Goal: Task Accomplishment & Management: Manage account settings

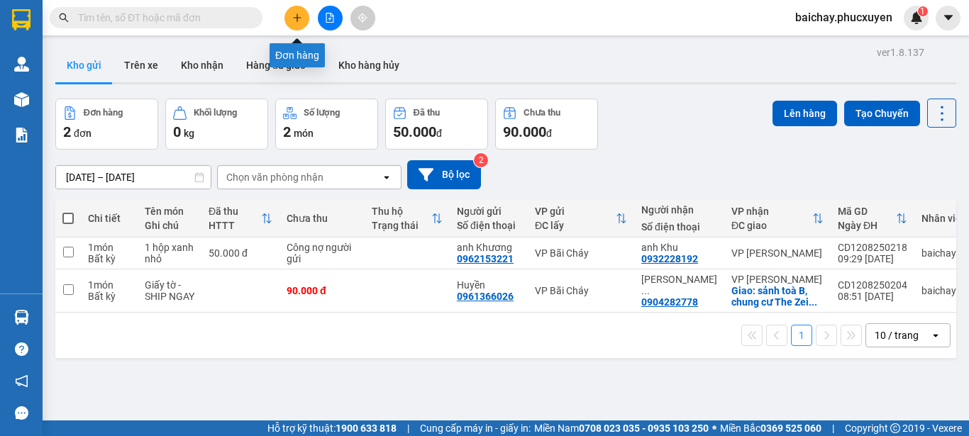
click at [300, 18] on icon "plus" at bounding box center [297, 17] width 8 height 1
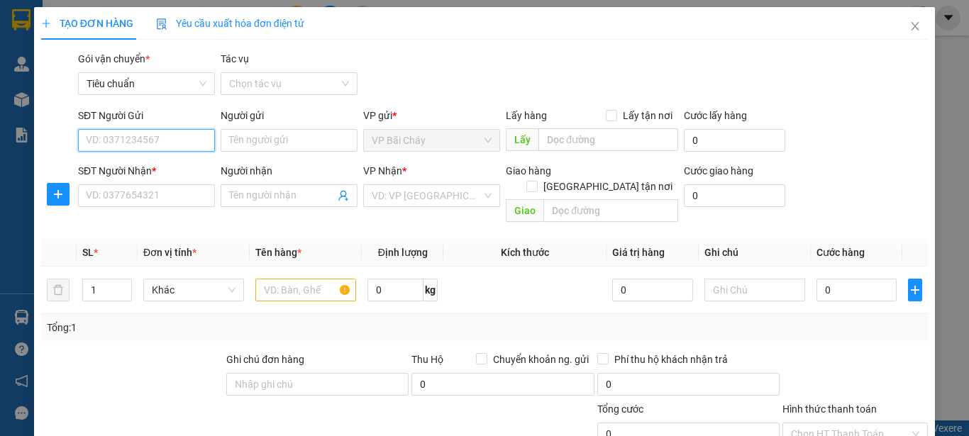
click at [186, 144] on input "SĐT Người Gửi" at bounding box center [146, 140] width 137 height 23
type input "0987676580"
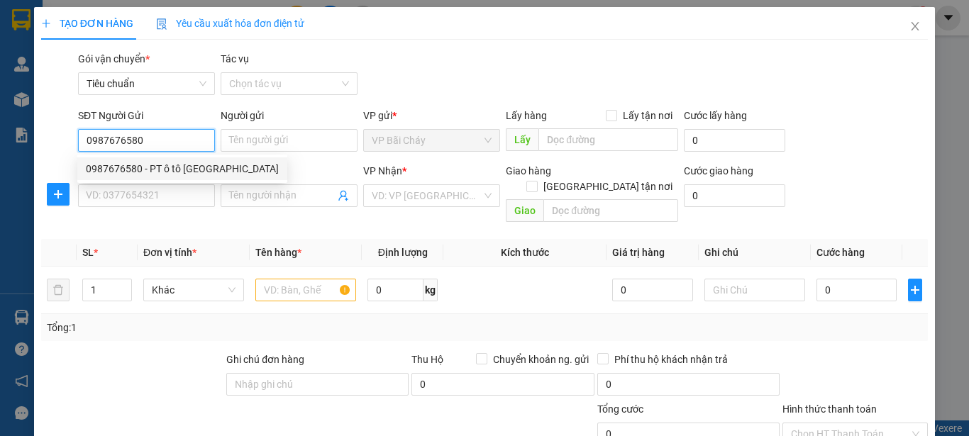
click at [194, 170] on div "0987676580 - PT ô tô [GEOGRAPHIC_DATA]" at bounding box center [182, 169] width 193 height 16
type input "PT ô tô [GEOGRAPHIC_DATA]"
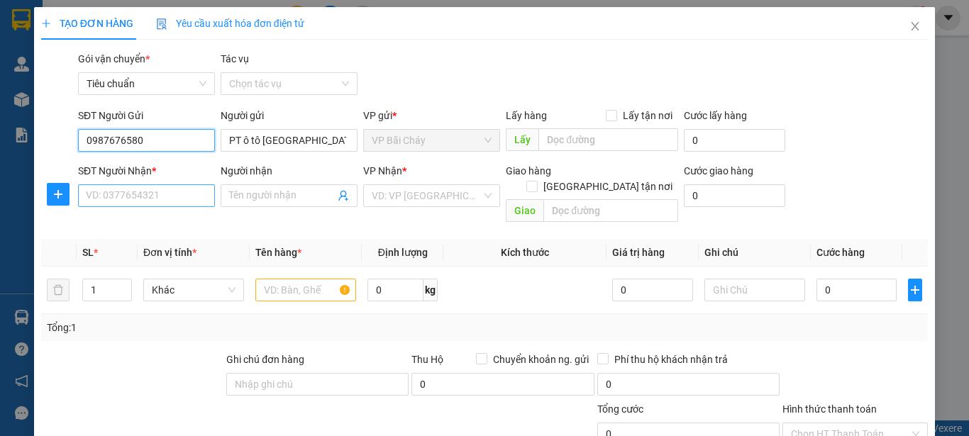
type input "0987676580"
click at [176, 196] on input "SĐT Người Nhận *" at bounding box center [146, 195] width 137 height 23
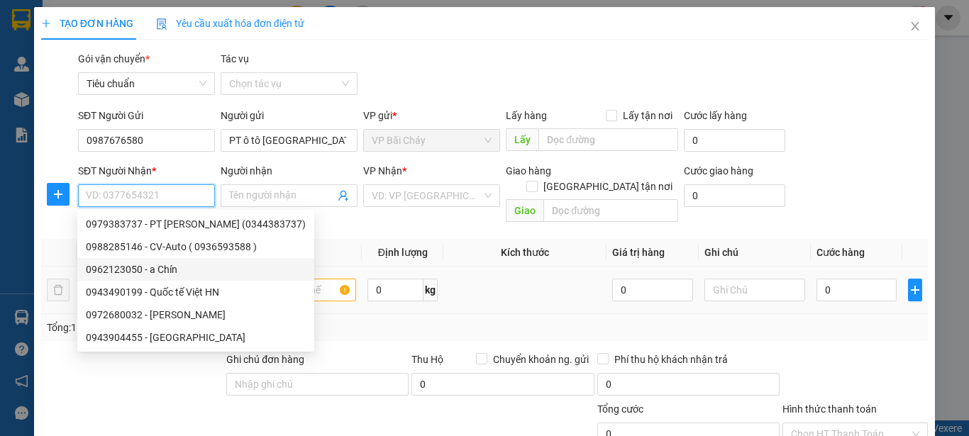
click at [161, 267] on div "0962123050 - a Chín" at bounding box center [196, 270] width 220 height 16
type input "0962123050"
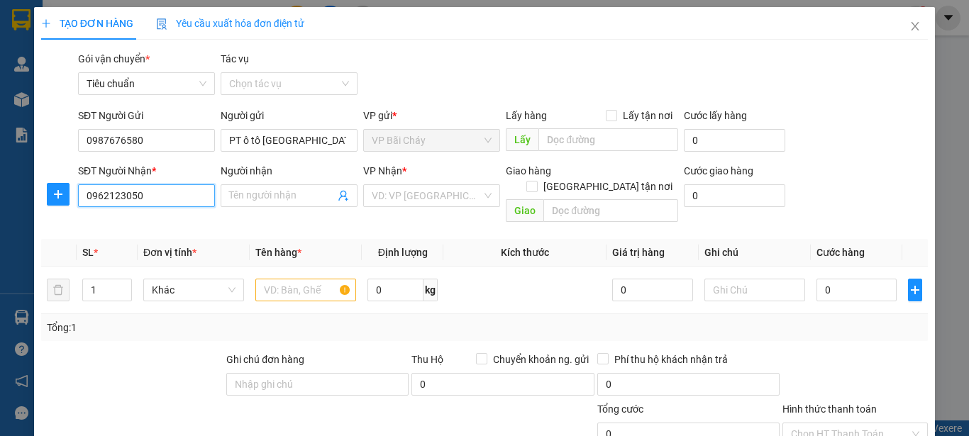
type input "a chín"
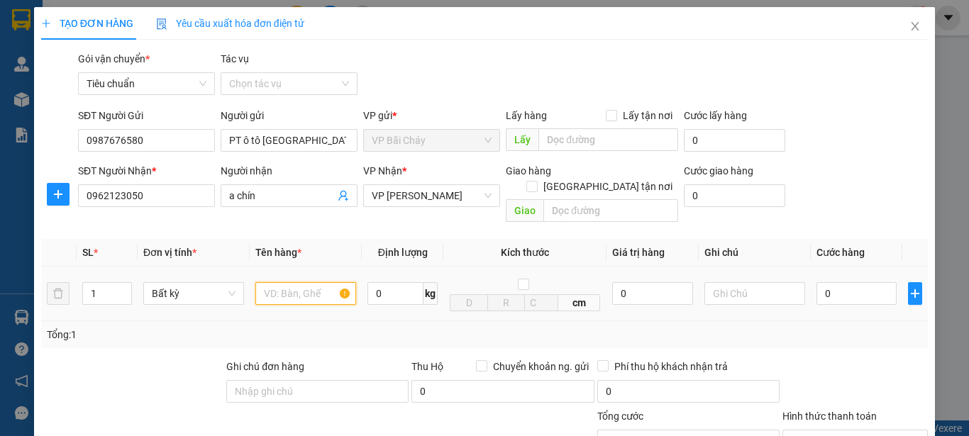
click at [290, 282] on input "text" at bounding box center [305, 293] width 101 height 23
type input "Bọc màu đen"
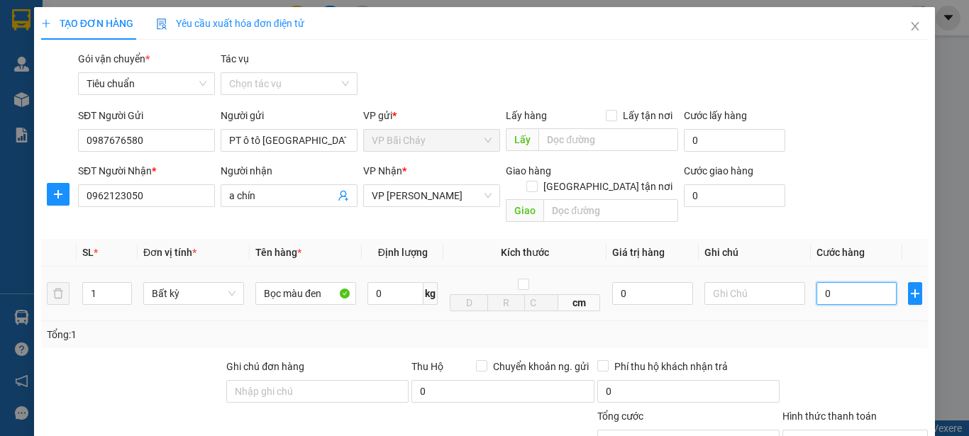
click at [855, 282] on input "0" at bounding box center [856, 293] width 80 height 23
type input "3"
type input "30"
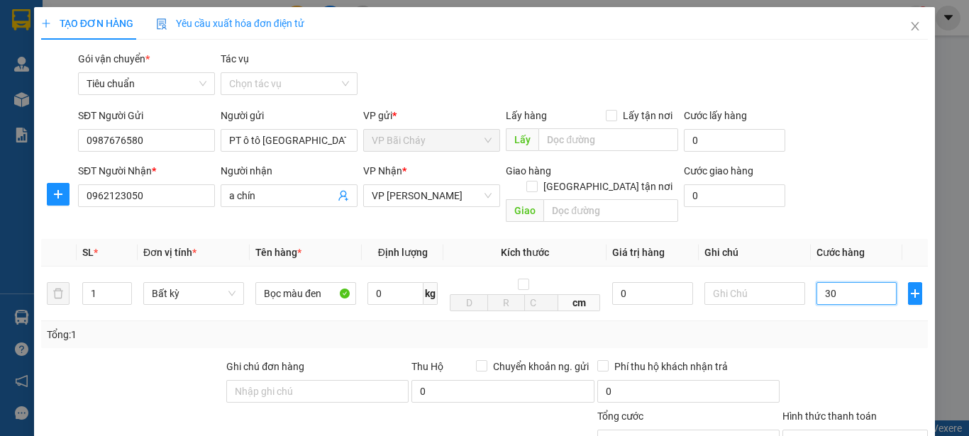
type input "30"
type input "30.000"
click at [855, 327] on div "Tổng: 1" at bounding box center [484, 335] width 875 height 16
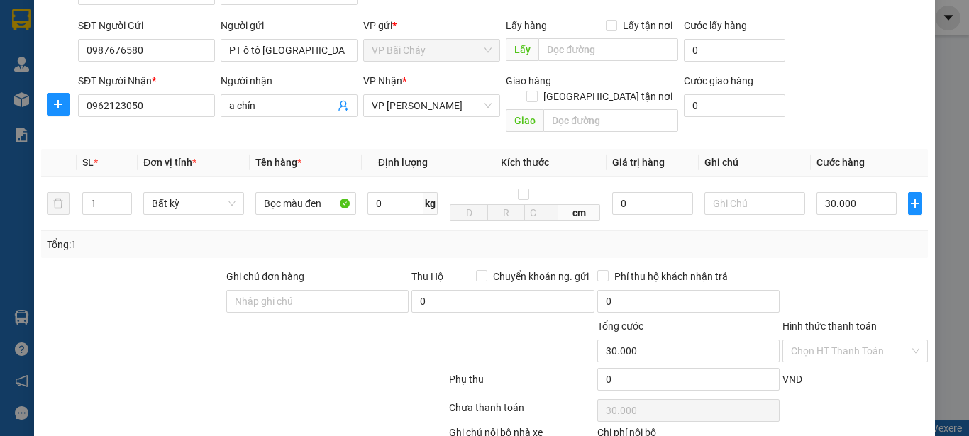
scroll to position [169, 0]
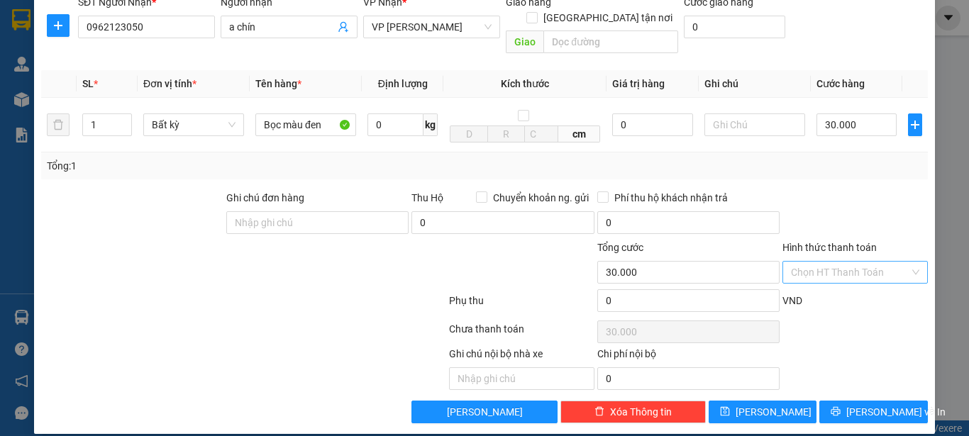
click at [872, 262] on input "Hình thức thanh toán" at bounding box center [850, 272] width 118 height 21
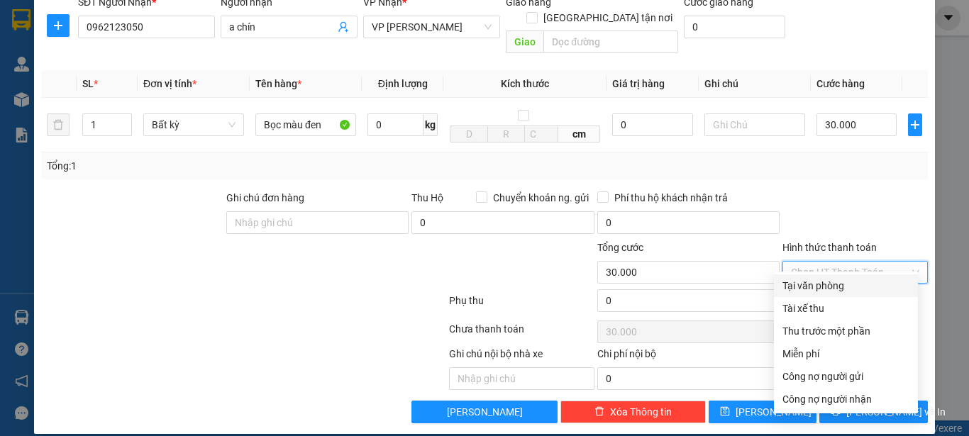
click at [807, 285] on div "Tại văn phòng" at bounding box center [845, 286] width 127 height 16
type input "0"
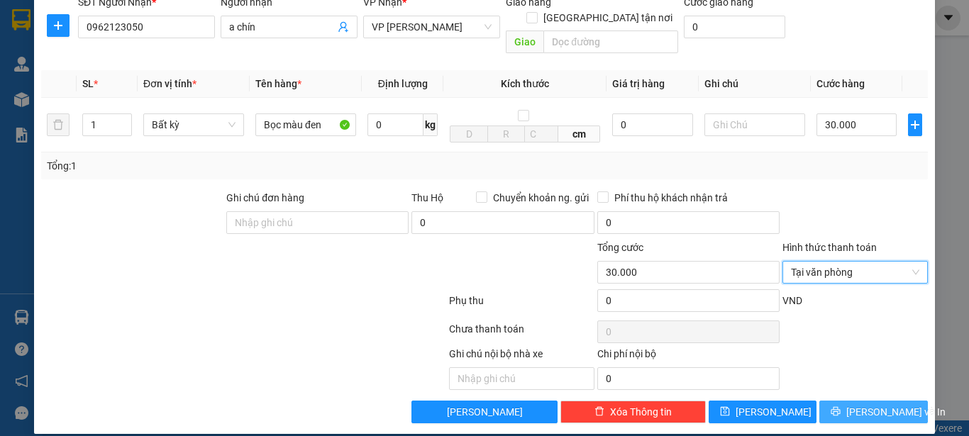
click at [860, 404] on span "[PERSON_NAME] và In" at bounding box center [895, 412] width 99 height 16
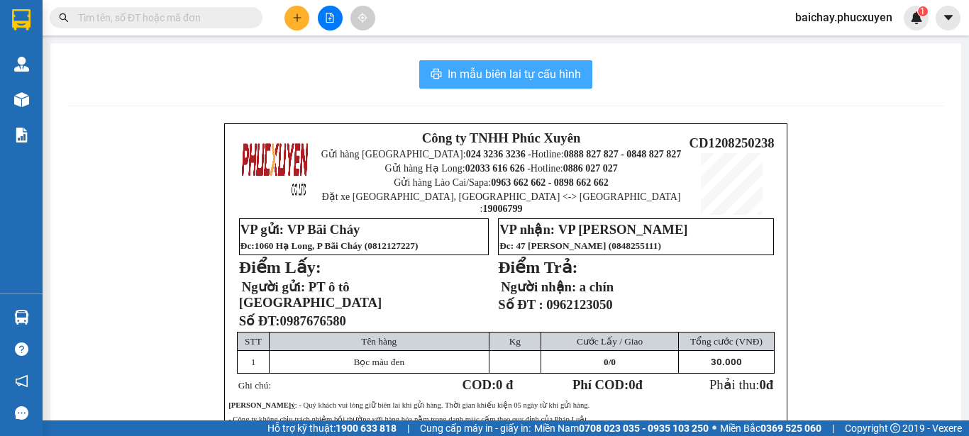
click at [473, 72] on span "In mẫu biên lai tự cấu hình" at bounding box center [513, 74] width 133 height 18
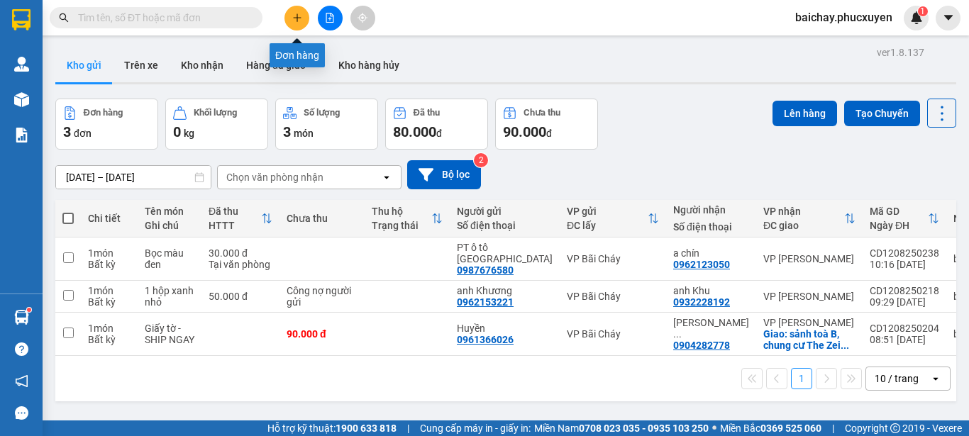
click at [296, 16] on icon "plus" at bounding box center [297, 18] width 10 height 10
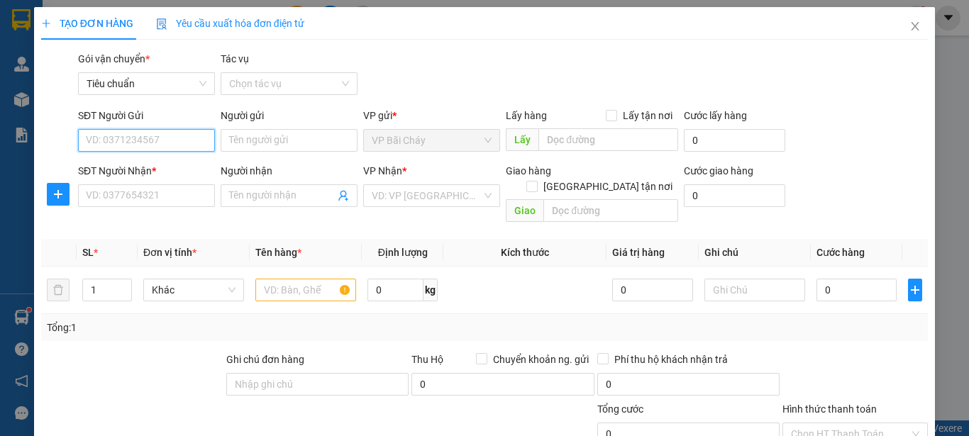
click at [171, 140] on input "SĐT Người Gửi" at bounding box center [146, 140] width 137 height 23
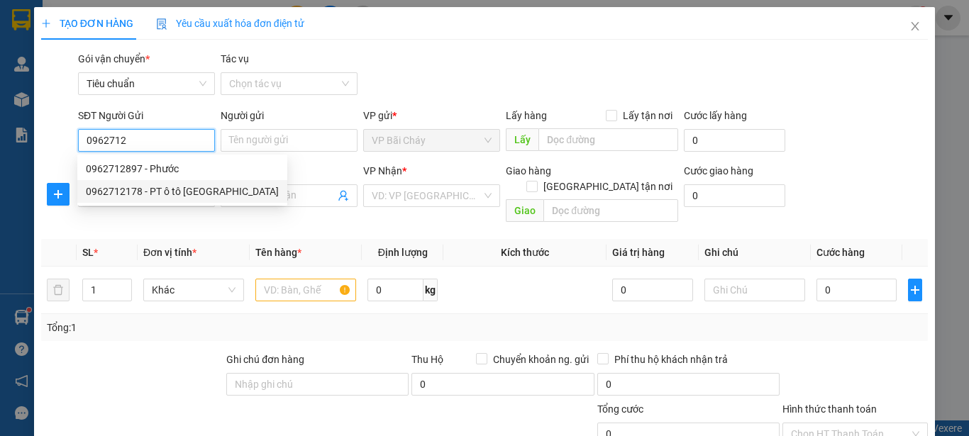
click at [159, 192] on div "0962712178 - PT ô tô [GEOGRAPHIC_DATA]" at bounding box center [182, 192] width 193 height 16
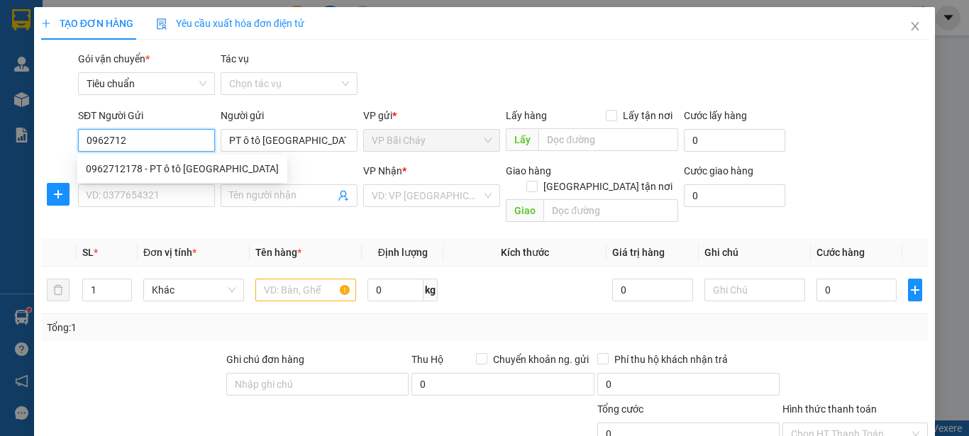
type input "0962712178"
type input "PT ô tô [GEOGRAPHIC_DATA]"
type input "0962712178"
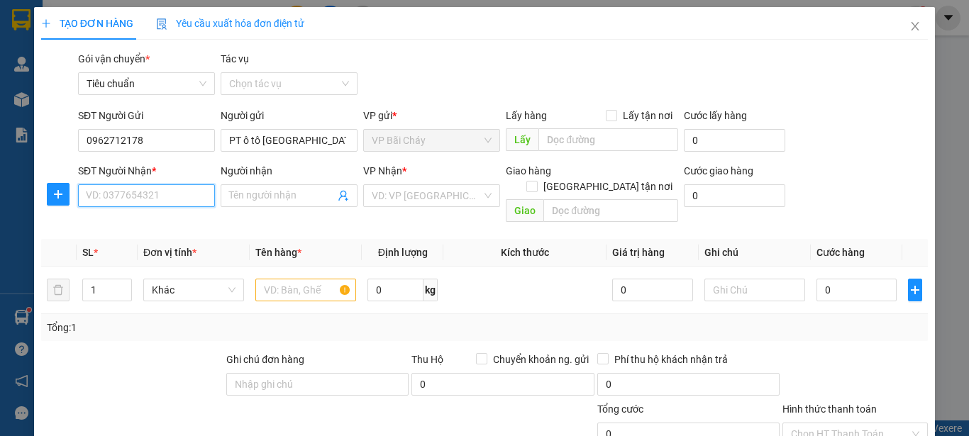
click at [179, 192] on input "SĐT Người Nhận *" at bounding box center [146, 195] width 137 height 23
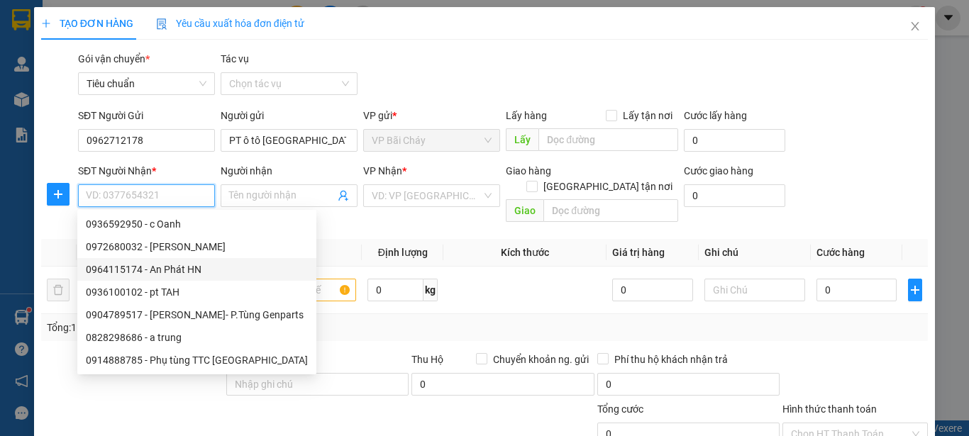
click at [180, 267] on div "0964115174 - An Phát HN" at bounding box center [197, 270] width 222 height 16
type input "0964115174"
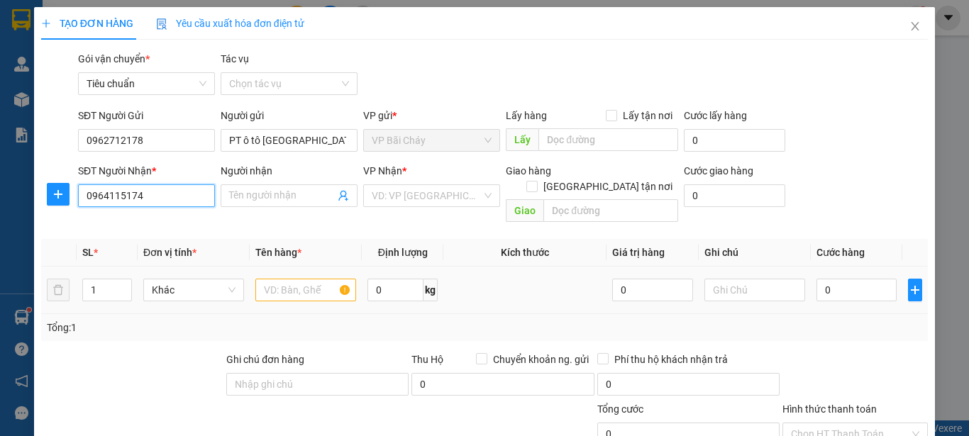
type input "An Phát HN"
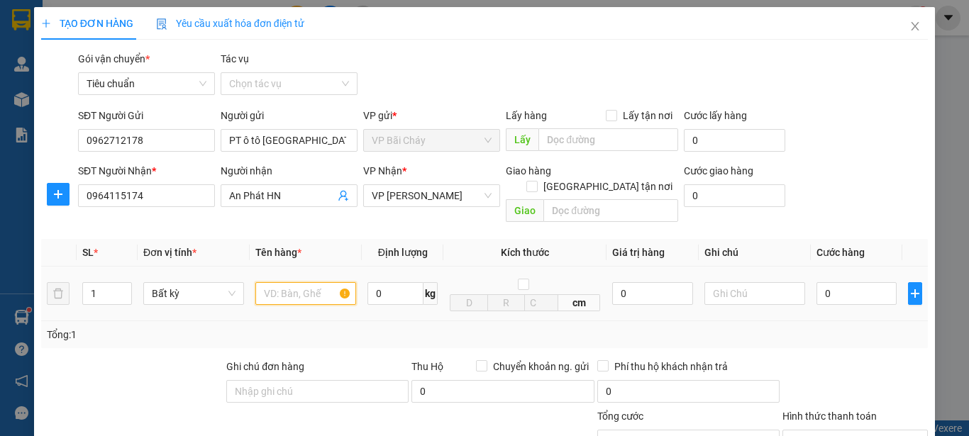
click at [316, 282] on input "text" at bounding box center [305, 293] width 101 height 23
type input "1 Gói nhỏ dài"
click at [847, 282] on input "0" at bounding box center [856, 293] width 80 height 23
type input "3"
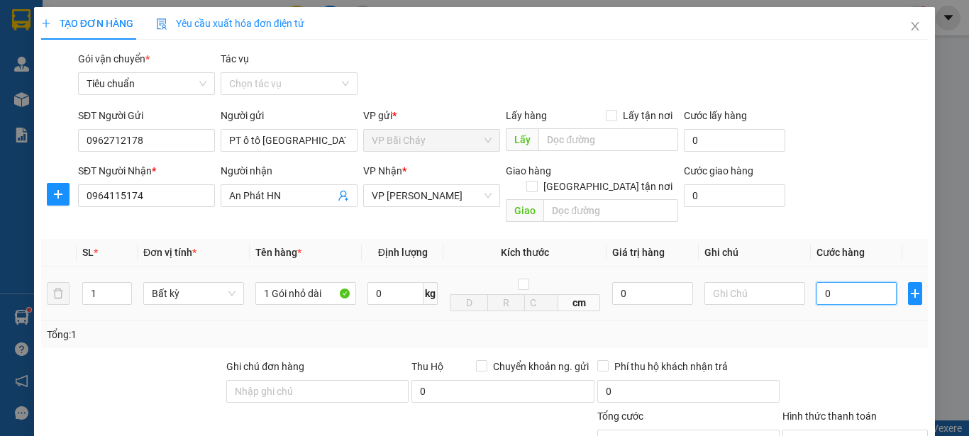
type input "3"
type input "30"
type input "30.000"
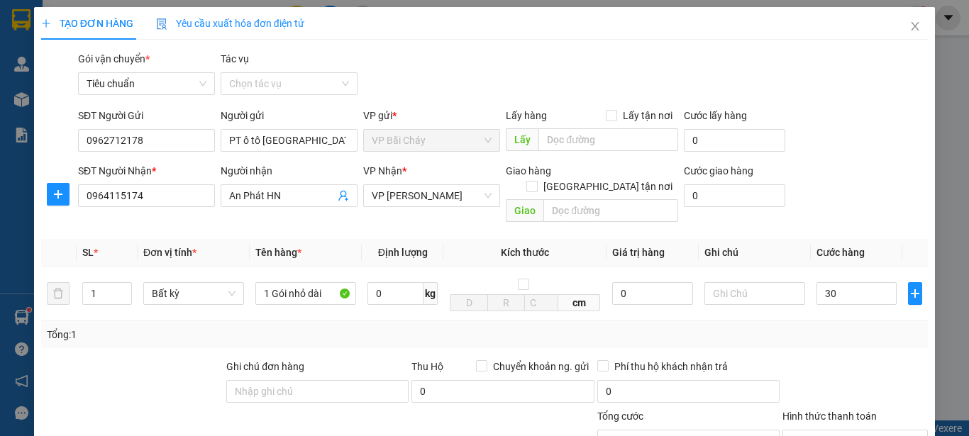
type input "30.000"
click at [855, 330] on div "Tổng: 1" at bounding box center [484, 334] width 886 height 27
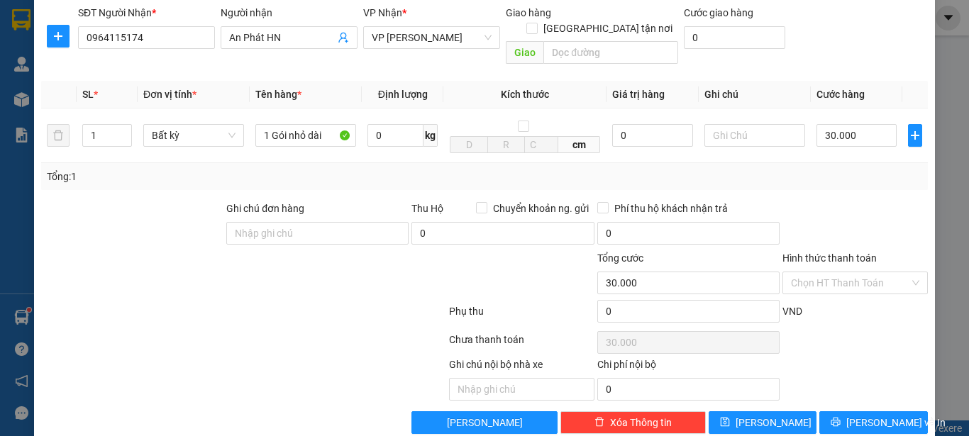
scroll to position [169, 0]
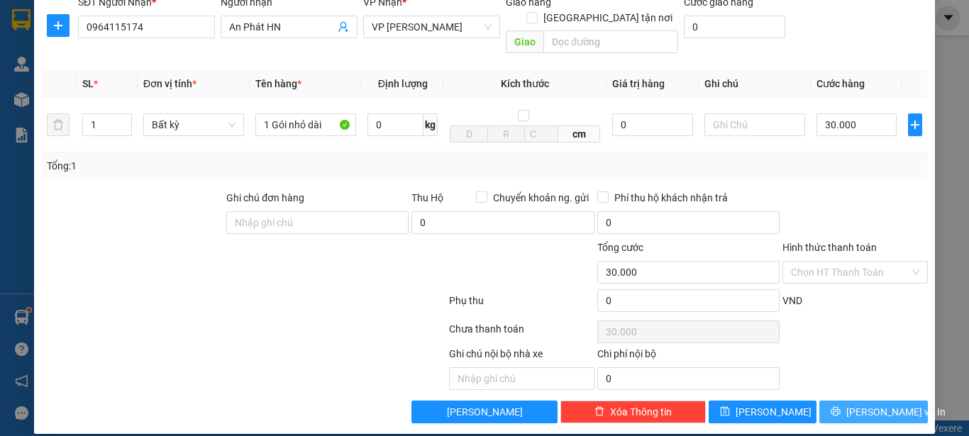
click at [855, 404] on span "[PERSON_NAME] và In" at bounding box center [895, 412] width 99 height 16
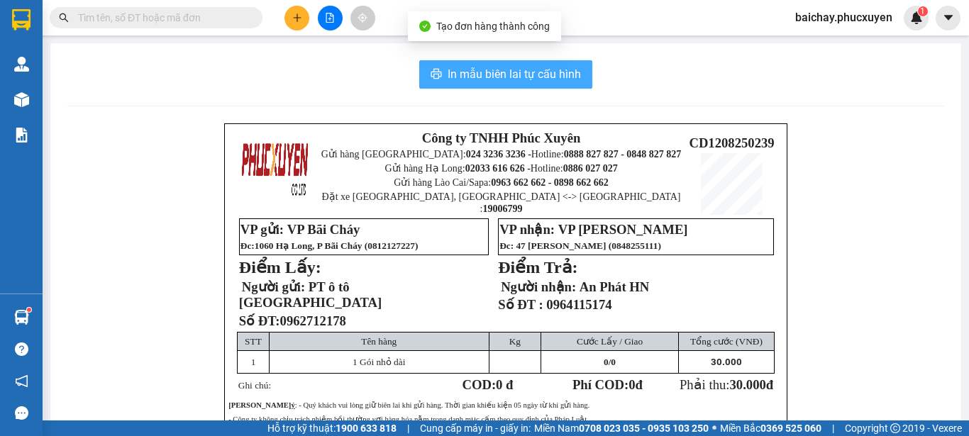
click at [458, 73] on span "In mẫu biên lai tự cấu hình" at bounding box center [513, 74] width 133 height 18
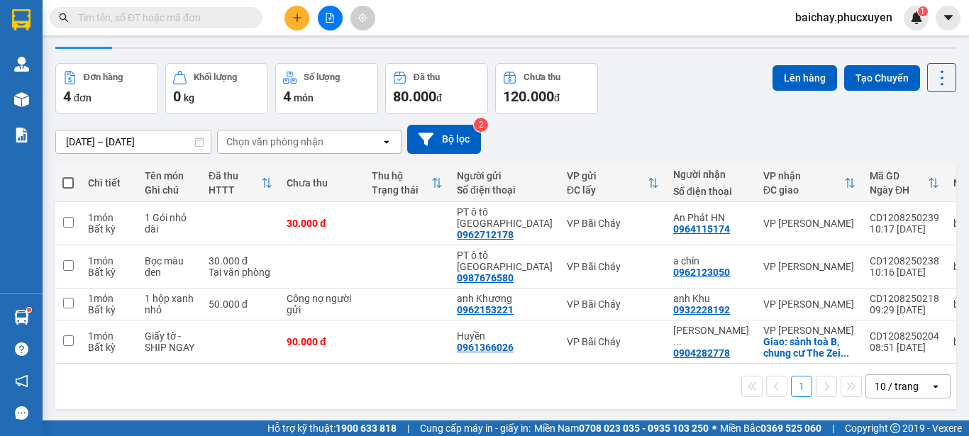
scroll to position [65, 0]
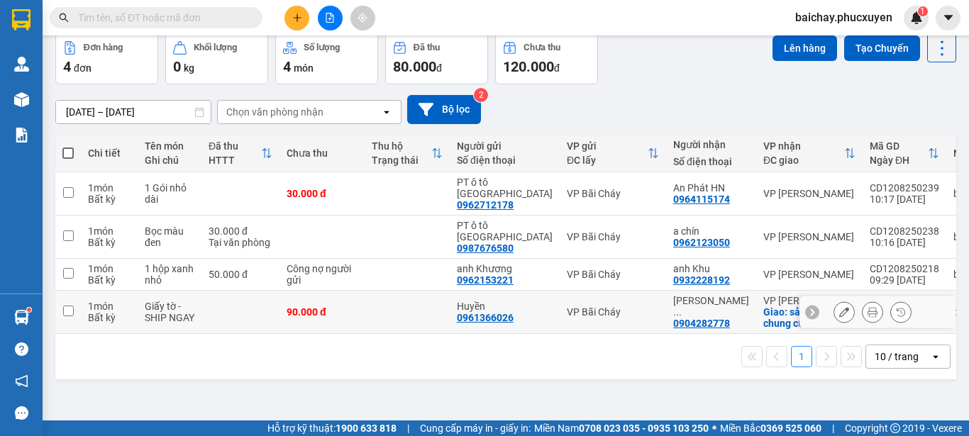
click at [68, 316] on input "checkbox" at bounding box center [68, 311] width 11 height 11
checkbox input "true"
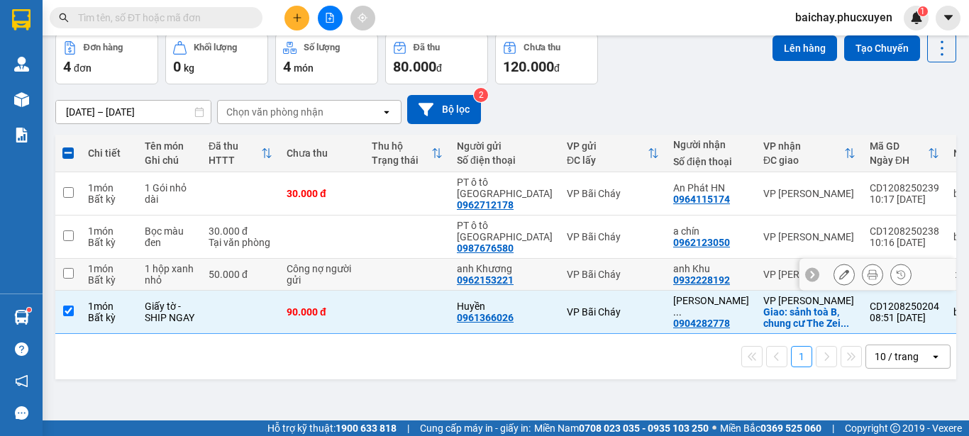
click at [67, 274] on input "checkbox" at bounding box center [68, 273] width 11 height 11
checkbox input "true"
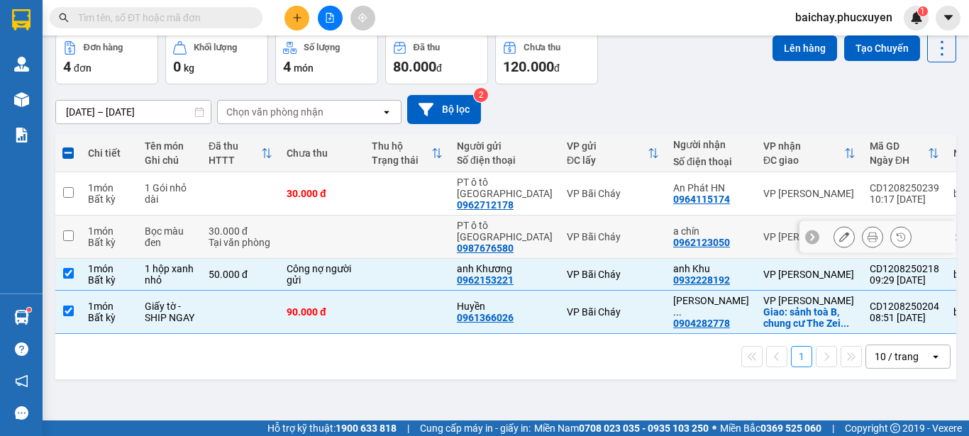
click at [71, 236] on input "checkbox" at bounding box center [68, 235] width 11 height 11
checkbox input "true"
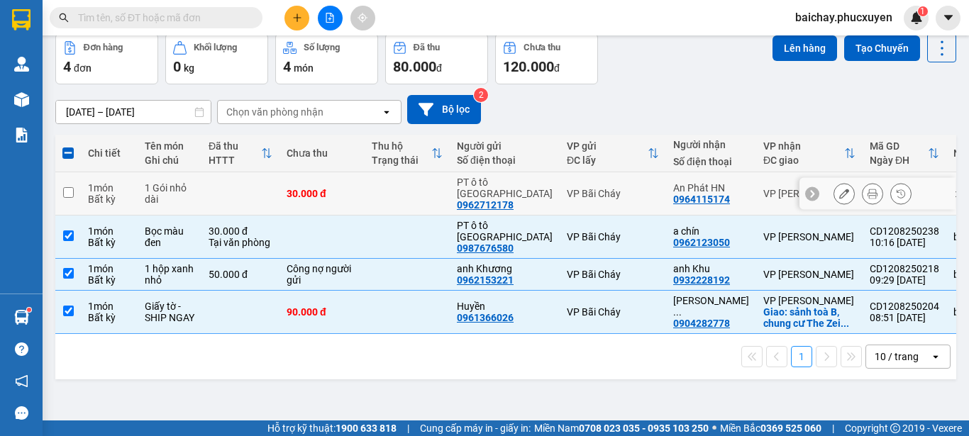
click at [68, 191] on input "checkbox" at bounding box center [68, 192] width 11 height 11
checkbox input "true"
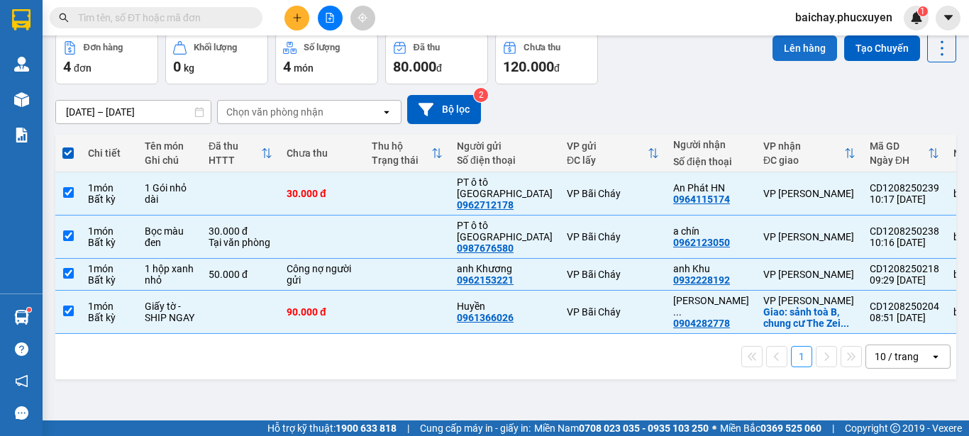
click at [796, 48] on button "Lên hàng" at bounding box center [804, 48] width 65 height 26
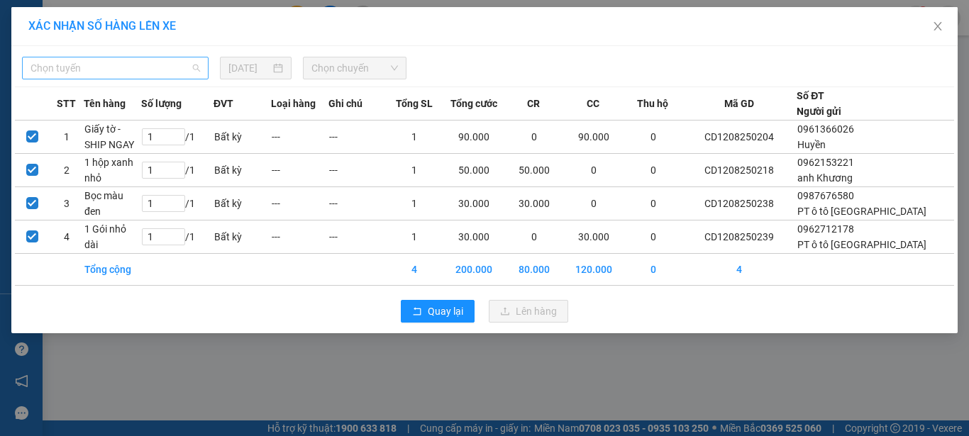
click at [171, 67] on span "Chọn tuyến" at bounding box center [114, 67] width 169 height 21
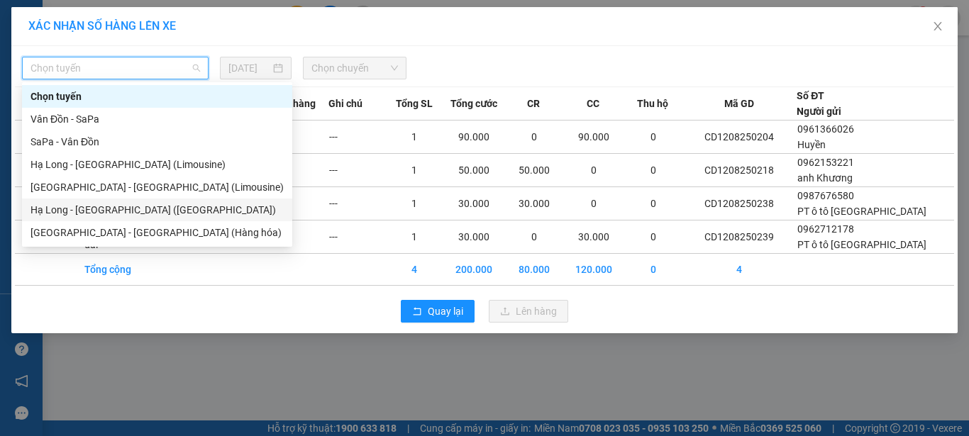
click at [92, 205] on div "Hạ Long - [GEOGRAPHIC_DATA] ([GEOGRAPHIC_DATA])" at bounding box center [156, 210] width 253 height 16
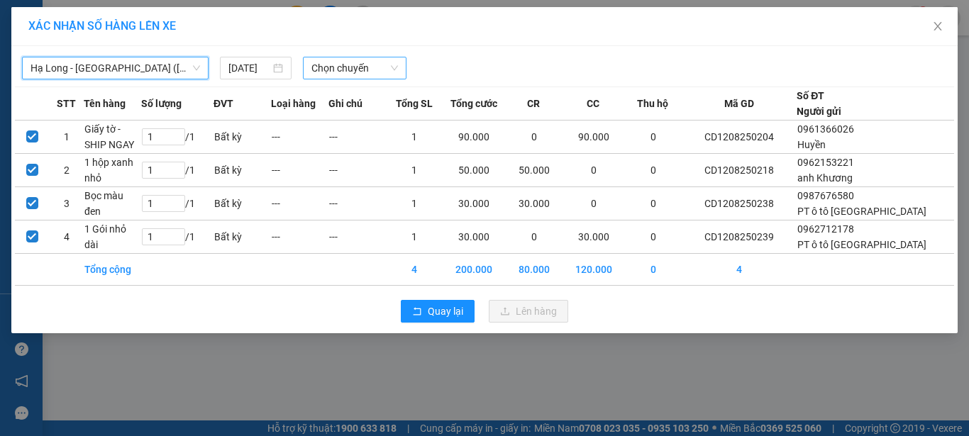
click at [376, 67] on span "Chọn chuyến" at bounding box center [354, 67] width 87 height 21
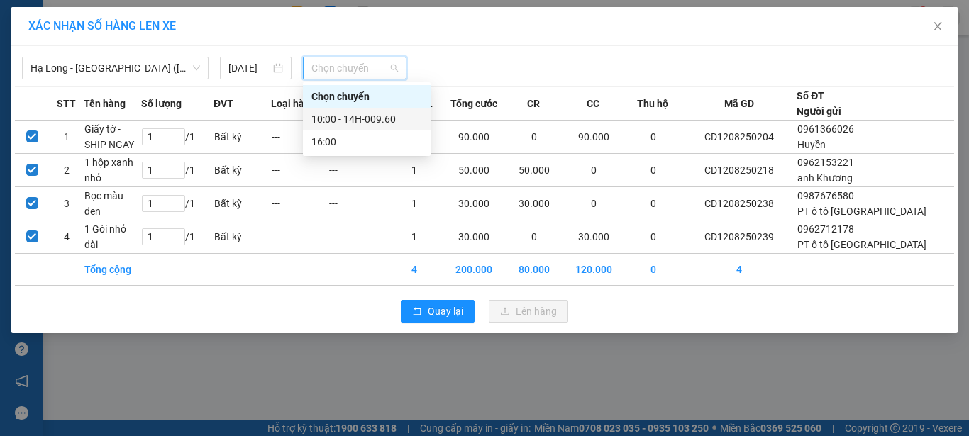
click at [382, 117] on div "10:00 - 14H-009.60" at bounding box center [366, 119] width 111 height 16
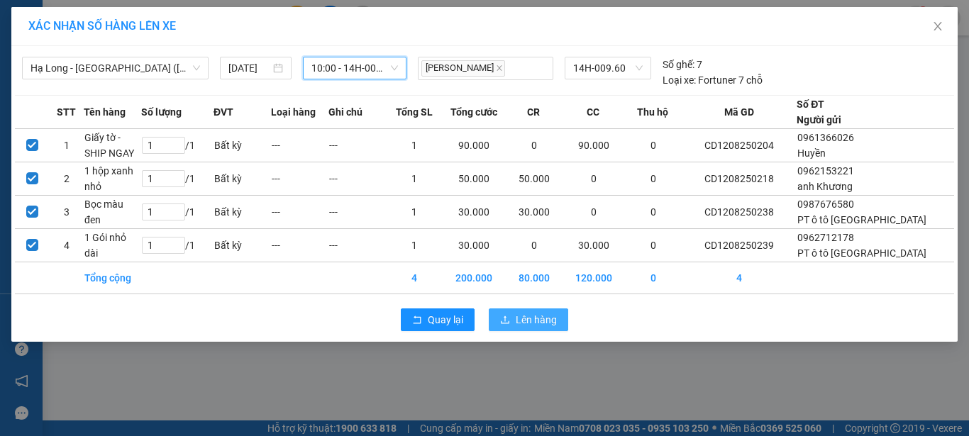
click at [529, 322] on span "Lên hàng" at bounding box center [535, 320] width 41 height 16
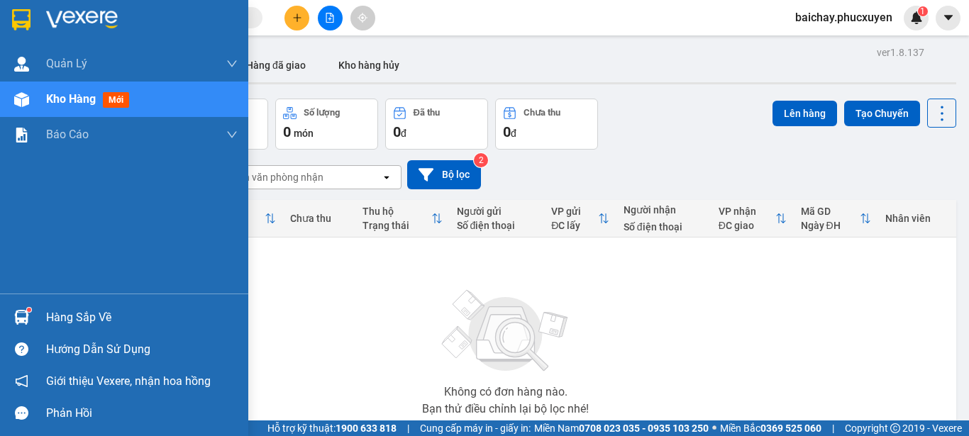
click at [89, 316] on div "Hàng sắp về" at bounding box center [141, 317] width 191 height 21
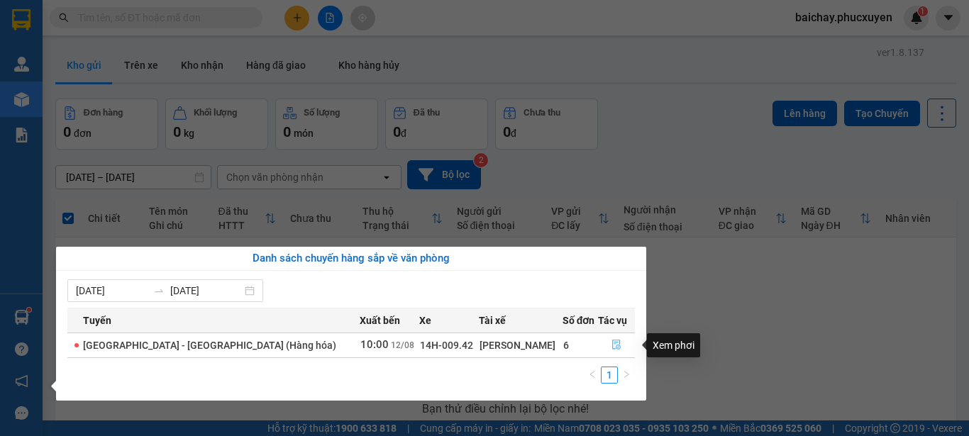
click at [611, 345] on icon "file-done" at bounding box center [616, 345] width 10 height 10
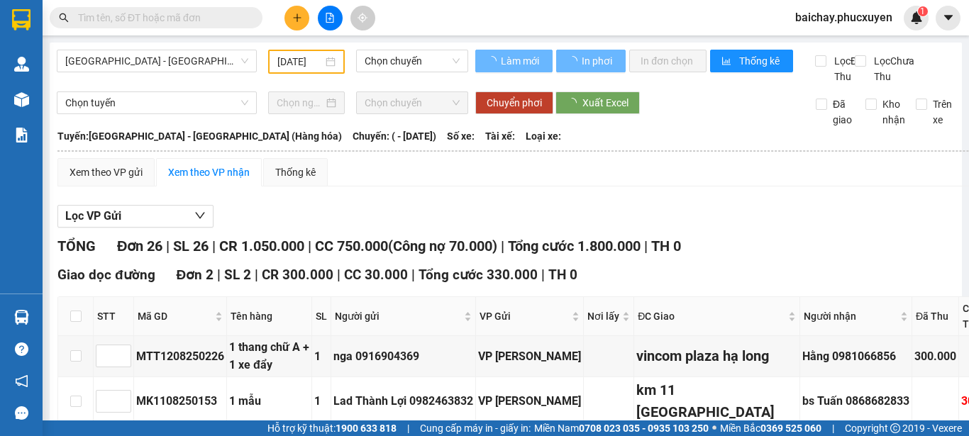
type input "[DATE]"
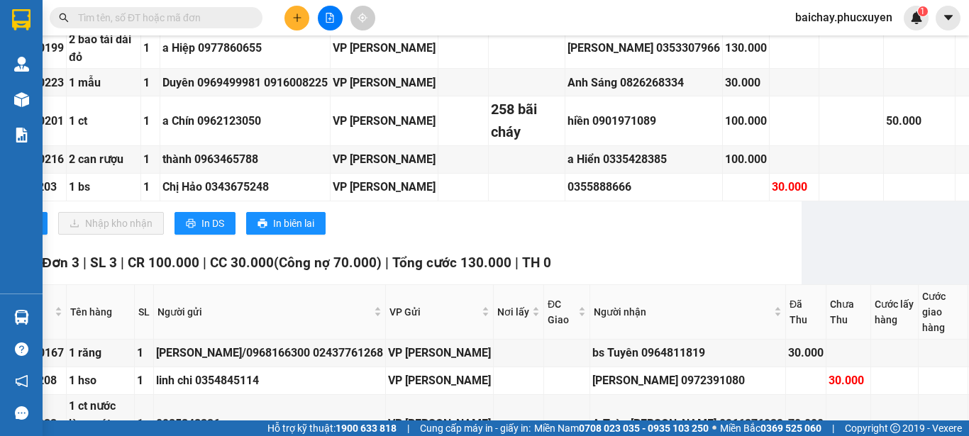
scroll to position [1631, 159]
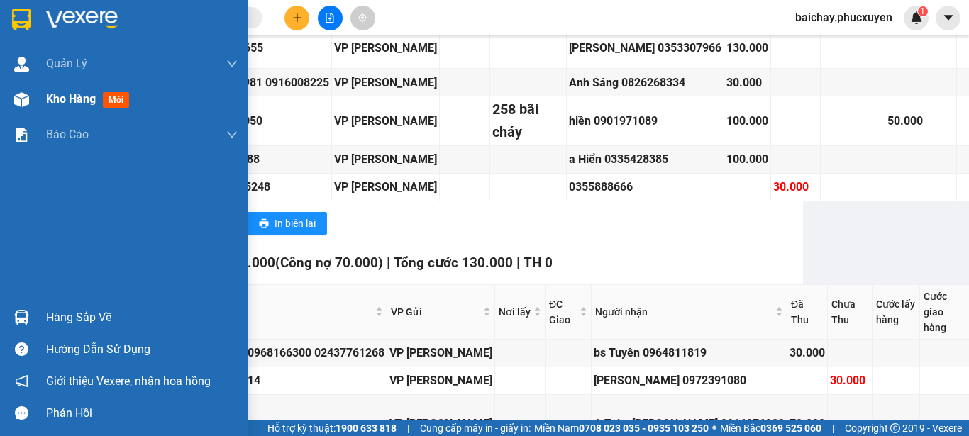
click at [67, 98] on span "Kho hàng" at bounding box center [71, 98] width 50 height 13
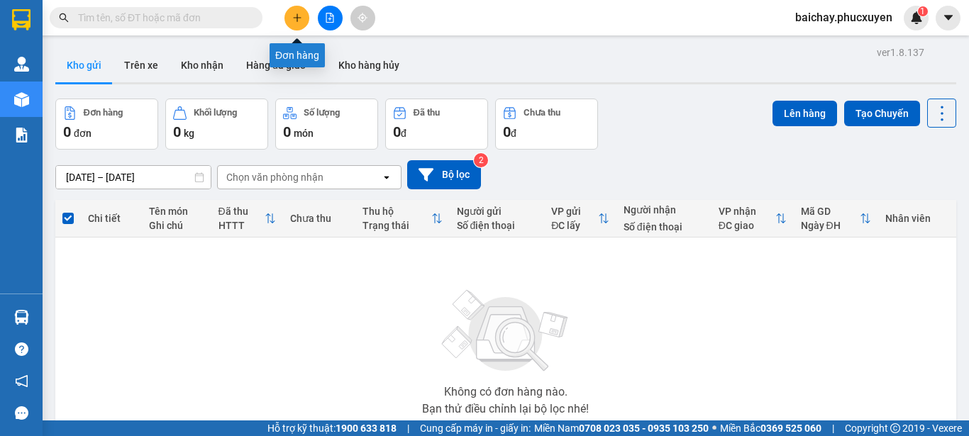
click at [294, 16] on icon "plus" at bounding box center [297, 18] width 10 height 10
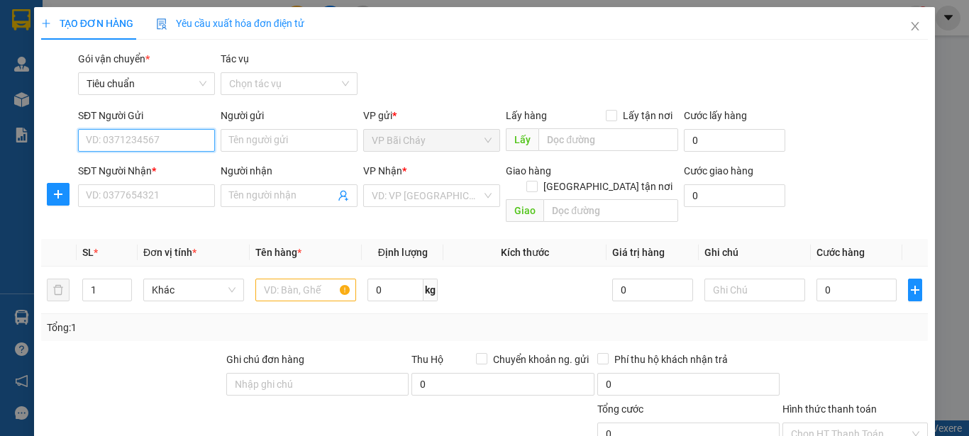
click at [176, 140] on input "SĐT Người Gửi" at bounding box center [146, 140] width 137 height 23
click at [294, 138] on input "Người gửi" at bounding box center [289, 140] width 137 height 23
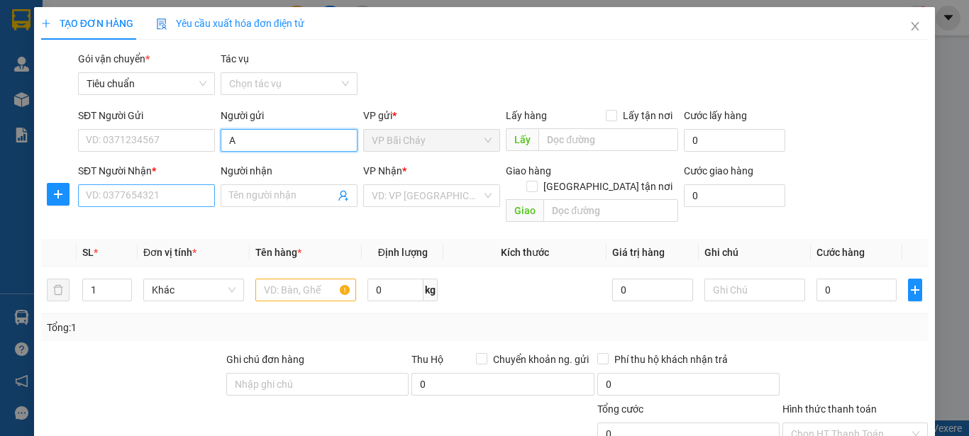
type input "A"
click at [171, 199] on input "SĐT Người Nhận *" at bounding box center [146, 195] width 137 height 23
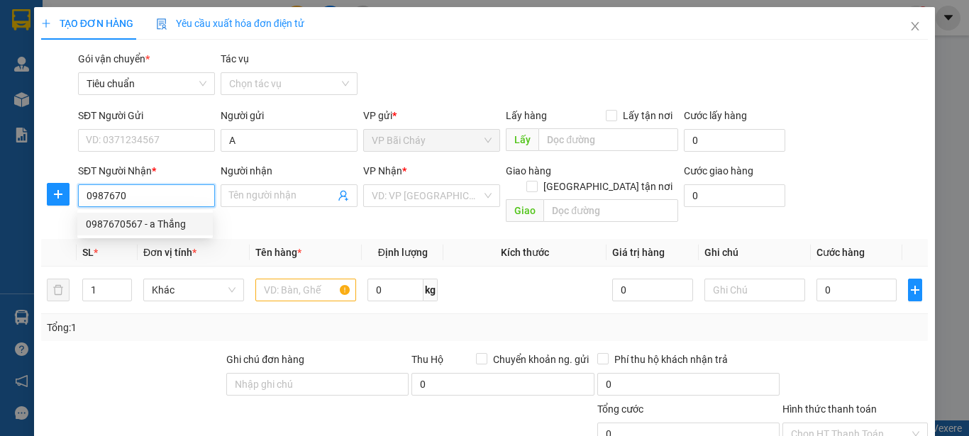
click at [177, 223] on div "0987670567 - a Thắng" at bounding box center [145, 224] width 118 height 16
type input "0987670567"
type input "a Thắng"
type input "LCai"
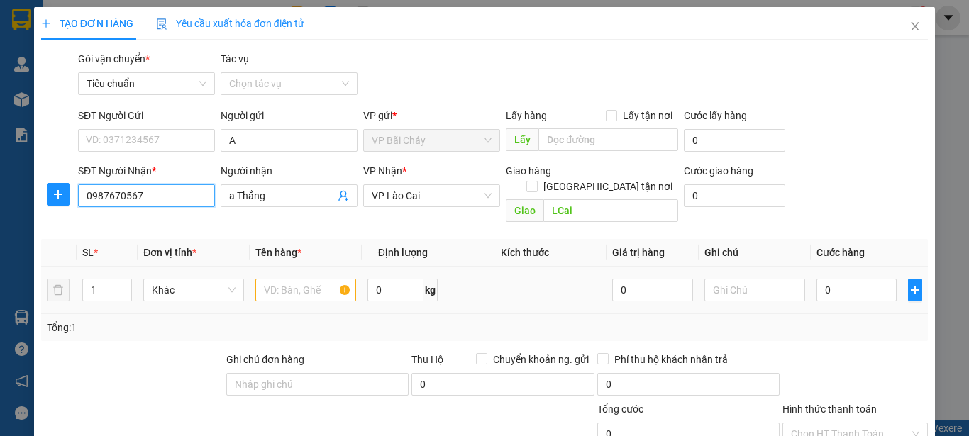
type input "0987670567"
click at [306, 279] on input "text" at bounding box center [305, 290] width 101 height 23
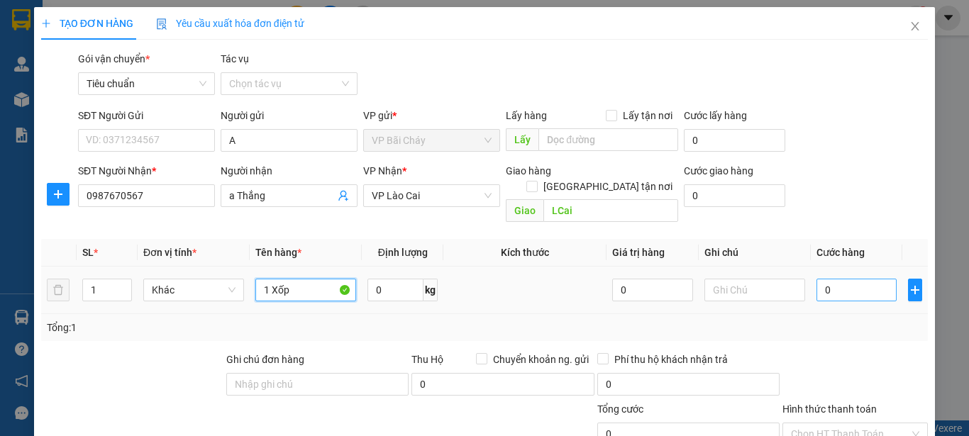
type input "1 Xốp"
click at [855, 284] on input "0" at bounding box center [856, 290] width 80 height 23
type input "1"
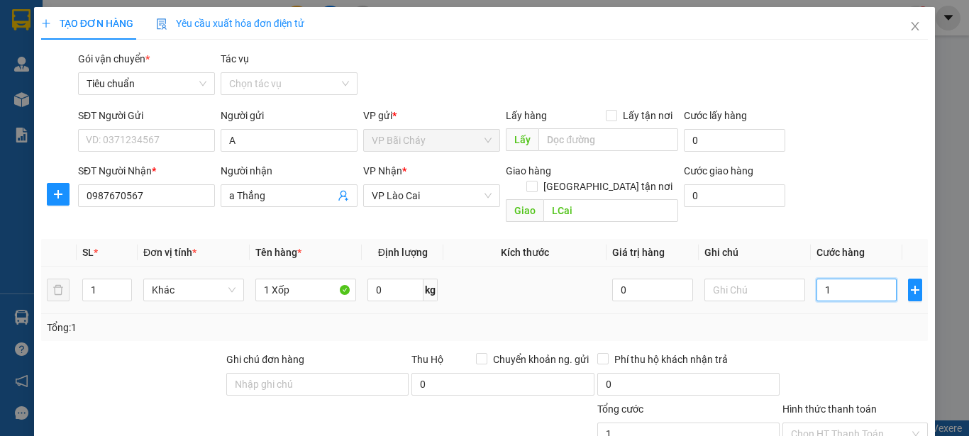
type input "15"
type input "150"
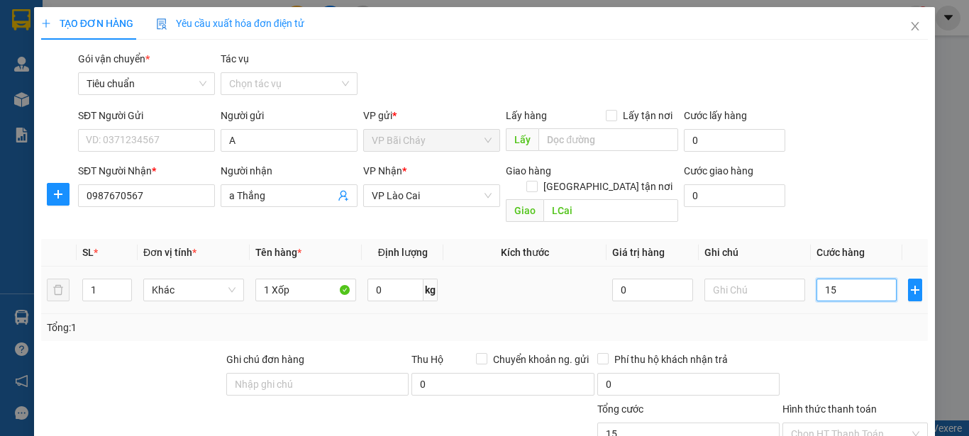
type input "150"
type input "150.000"
click at [855, 314] on div "Tổng: 1" at bounding box center [484, 327] width 886 height 27
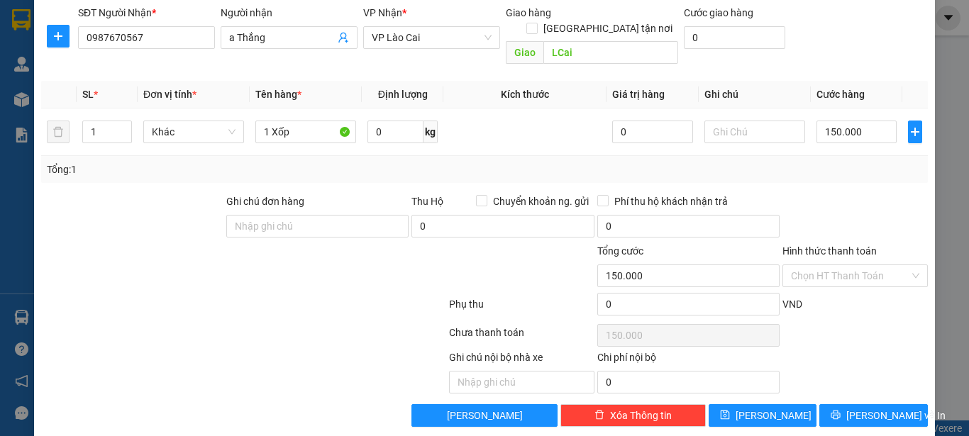
scroll to position [161, 0]
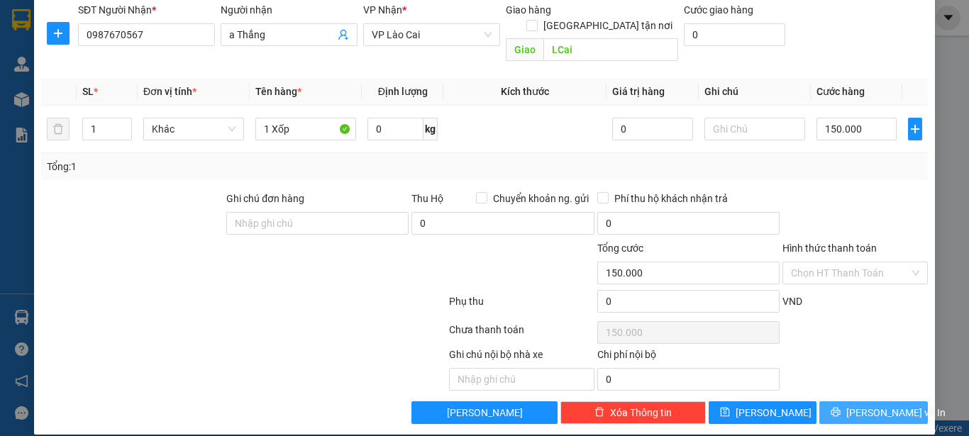
click at [868, 405] on span "[PERSON_NAME] và In" at bounding box center [895, 413] width 99 height 16
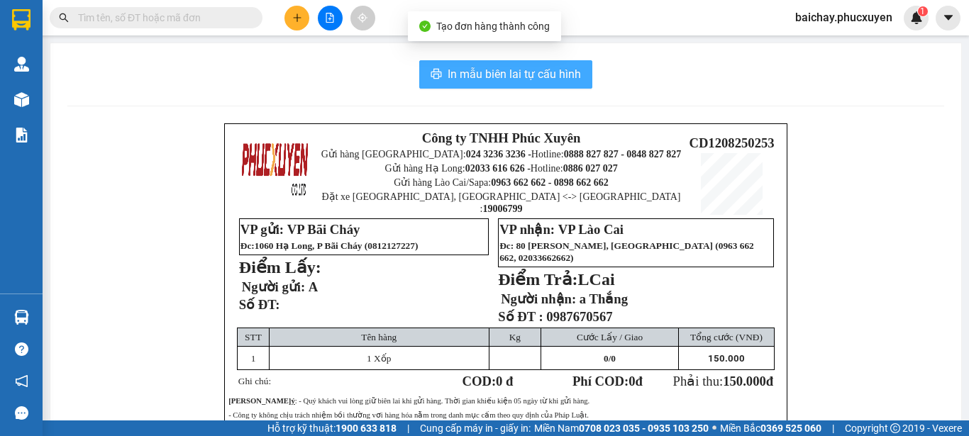
click at [469, 76] on span "In mẫu biên lai tự cấu hình" at bounding box center [513, 74] width 133 height 18
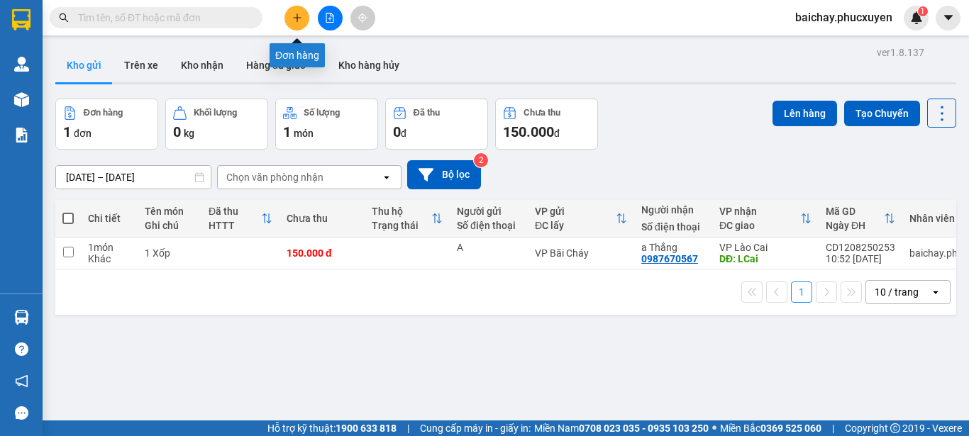
click at [298, 16] on icon "plus" at bounding box center [297, 18] width 10 height 10
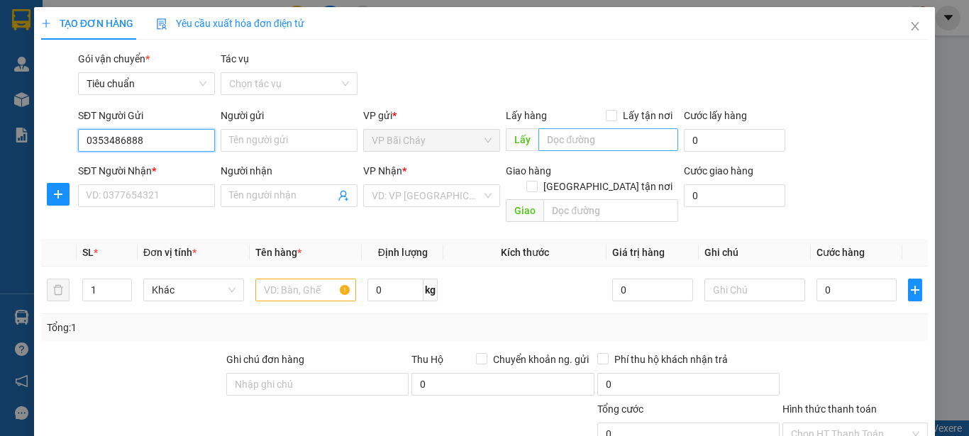
type input "0353486888"
click at [633, 145] on input "text" at bounding box center [608, 139] width 140 height 23
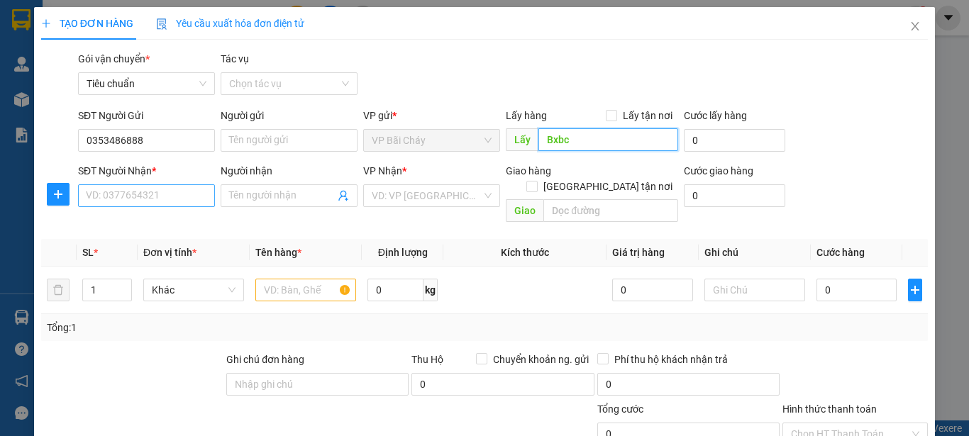
type input "Bxbc"
click at [185, 197] on input "SĐT Người Nhận *" at bounding box center [146, 195] width 137 height 23
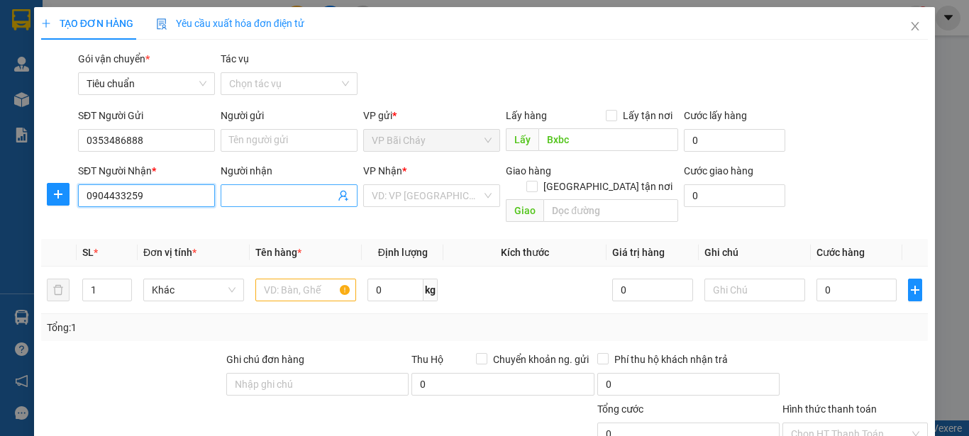
type input "0904433259"
click at [287, 199] on input "Người nhận" at bounding box center [282, 196] width 106 height 16
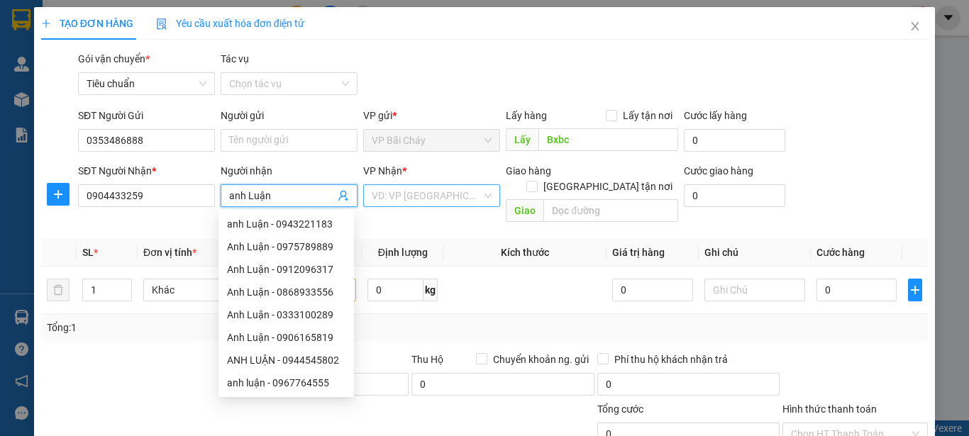
type input "anh Luận"
click at [462, 194] on input "search" at bounding box center [427, 195] width 110 height 21
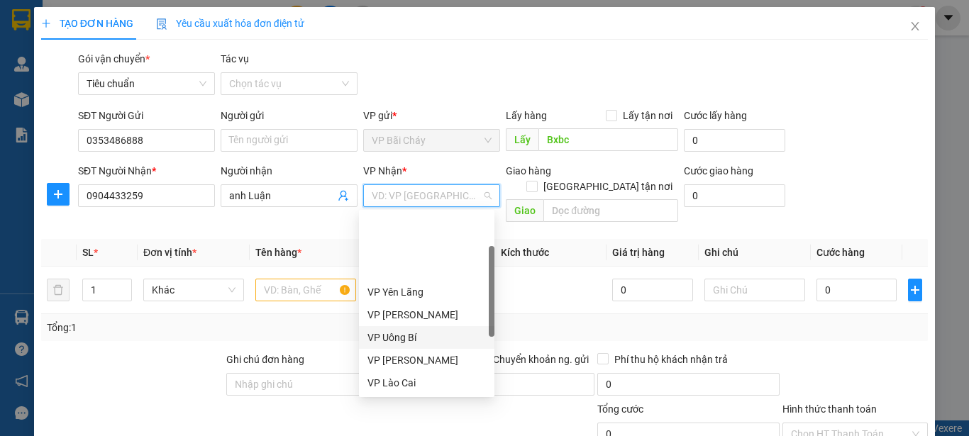
scroll to position [227, 0]
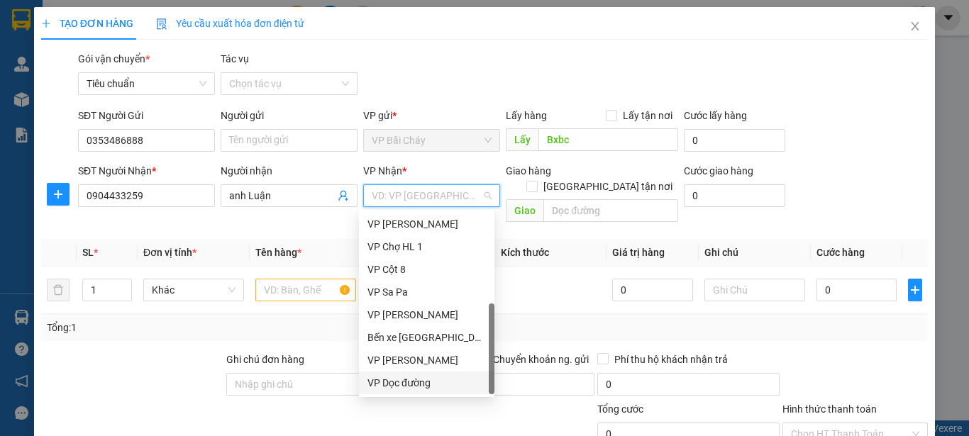
click at [408, 385] on div "VP Dọc đường" at bounding box center [426, 383] width 118 height 16
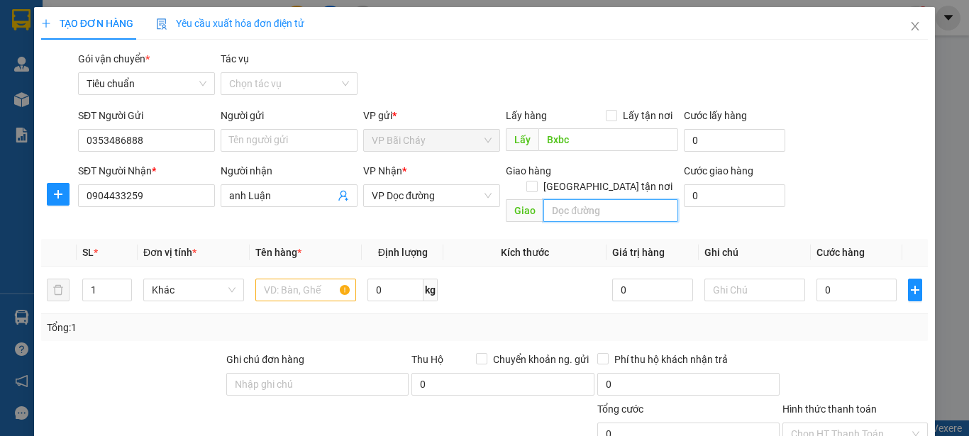
click at [642, 199] on input "text" at bounding box center [610, 210] width 135 height 23
type input "8"
type input "ct 80 Phú Thọ"
click at [853, 279] on input "0" at bounding box center [856, 290] width 80 height 23
type input "1"
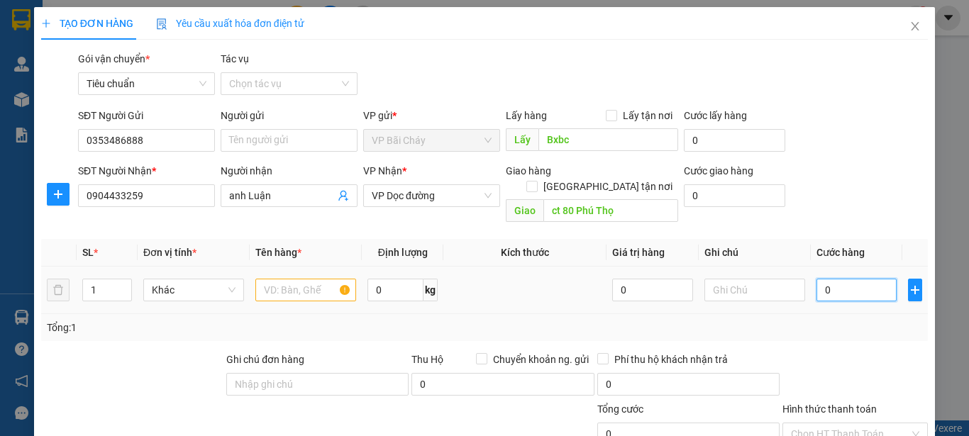
type input "1"
type input "10"
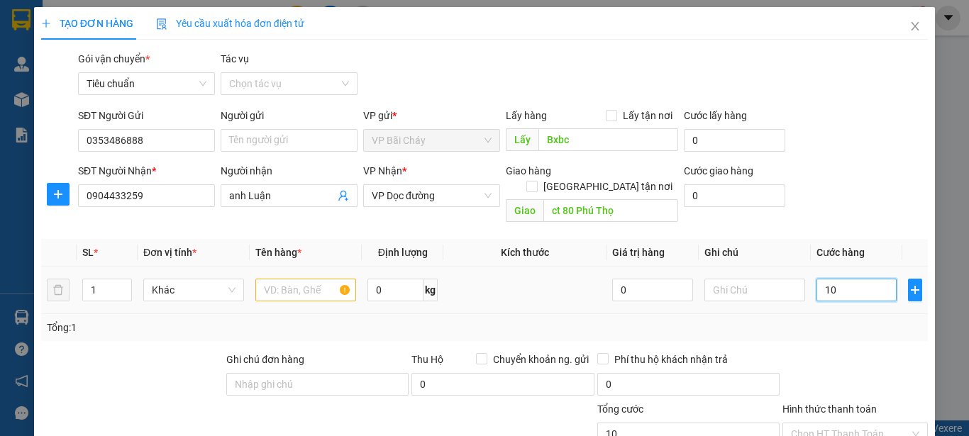
type input "100"
type input "100.000"
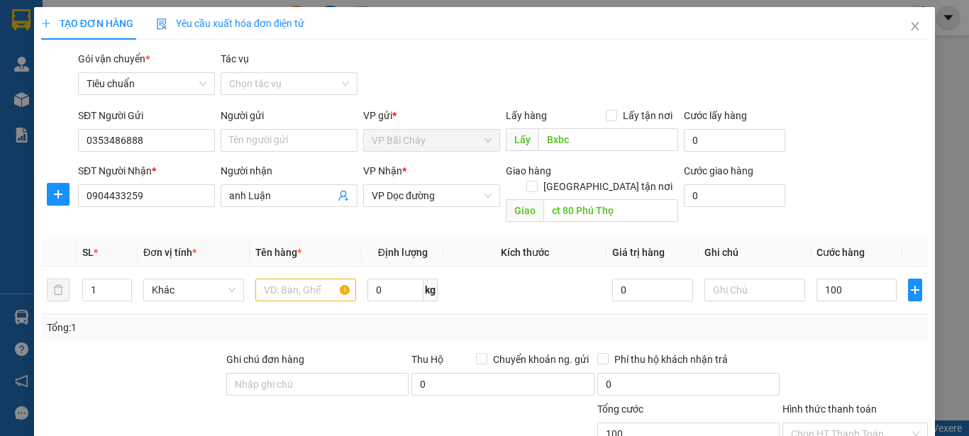
type input "100.000"
click at [847, 352] on div at bounding box center [855, 377] width 148 height 50
click at [276, 279] on input "text" at bounding box center [305, 290] width 101 height 23
type input "01 Xốp không phiếu"
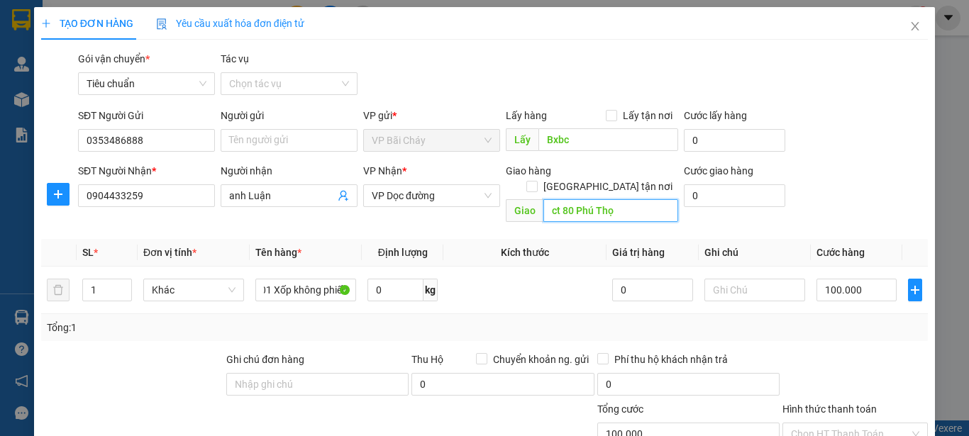
click at [557, 199] on input "ct 80 Phú Thọ" at bounding box center [610, 210] width 135 height 23
click at [640, 200] on input "ct Km 80 [GEOGRAPHIC_DATA]" at bounding box center [610, 210] width 135 height 23
click at [555, 201] on input "ct Km 80" at bounding box center [610, 210] width 135 height 23
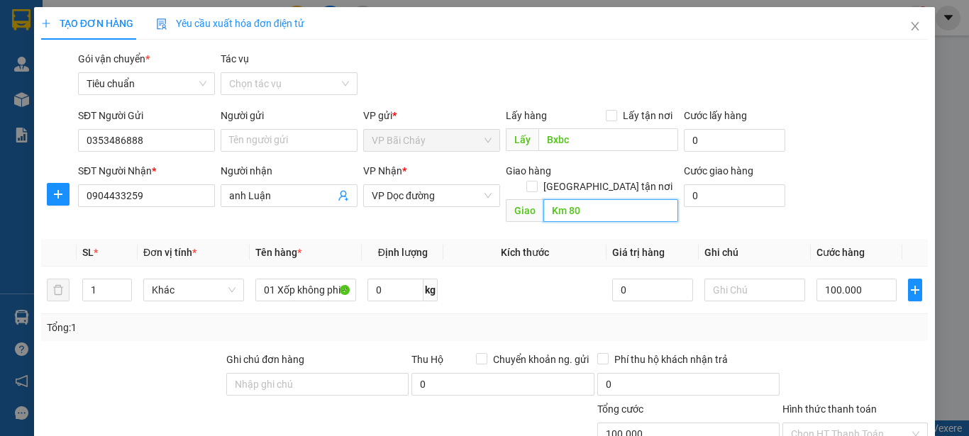
click at [588, 199] on input "Km 80" at bounding box center [610, 210] width 135 height 23
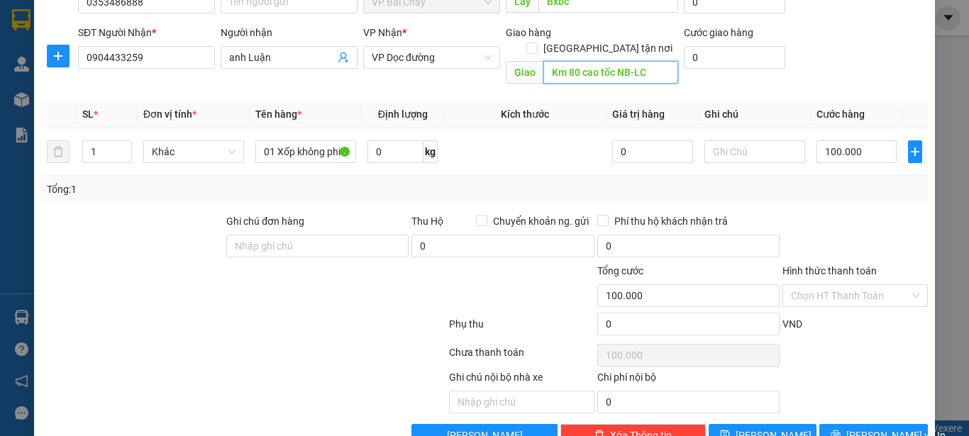
scroll to position [161, 0]
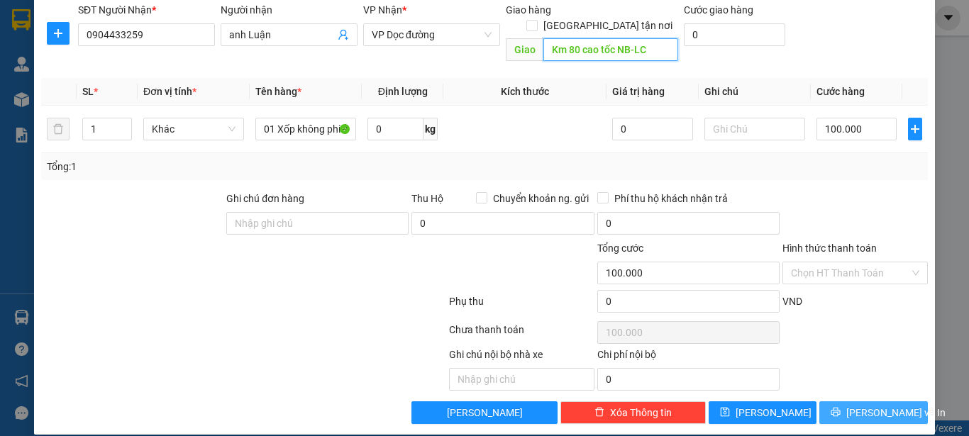
type input "Km 80 cao tốc NB-LC"
click at [860, 405] on span "[PERSON_NAME] và In" at bounding box center [895, 413] width 99 height 16
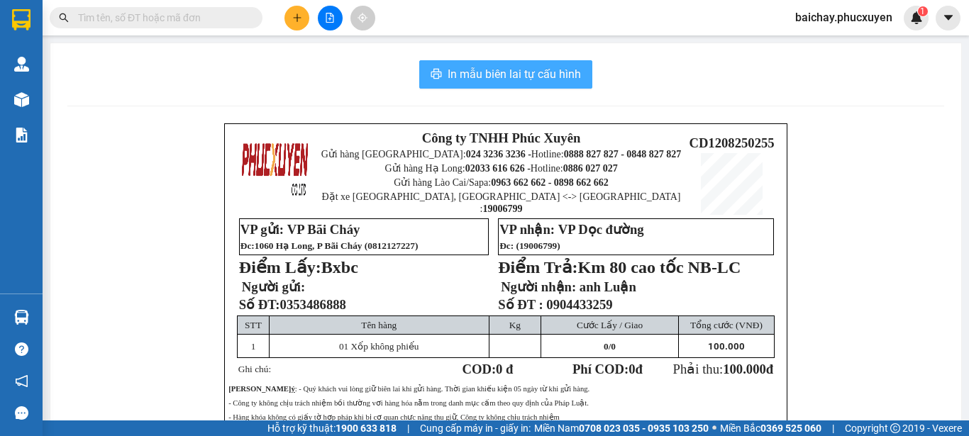
click at [467, 69] on span "In mẫu biên lai tự cấu hình" at bounding box center [513, 74] width 133 height 18
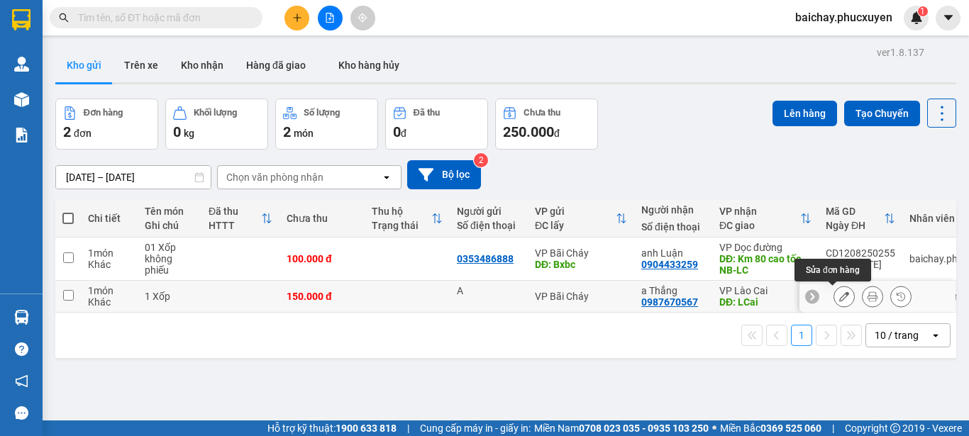
click at [839, 297] on icon at bounding box center [844, 296] width 10 height 10
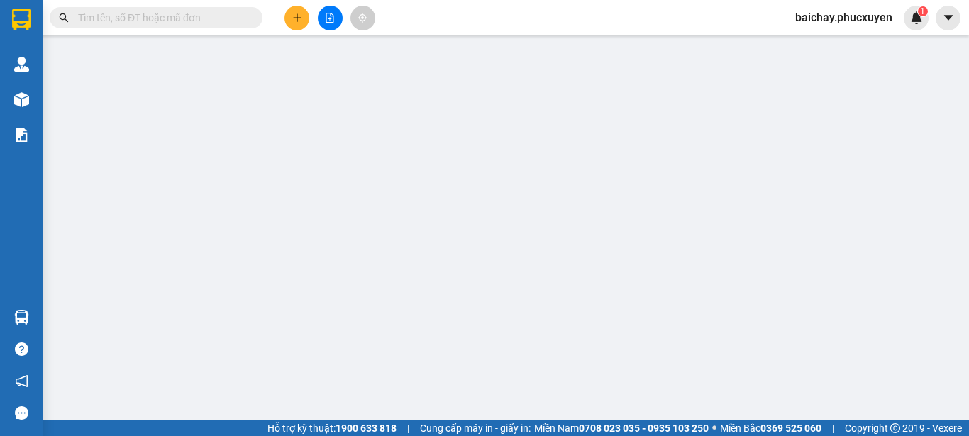
type input "A"
type input "0987670567"
type input "a Thắng"
type input "LCai"
type input "150.000"
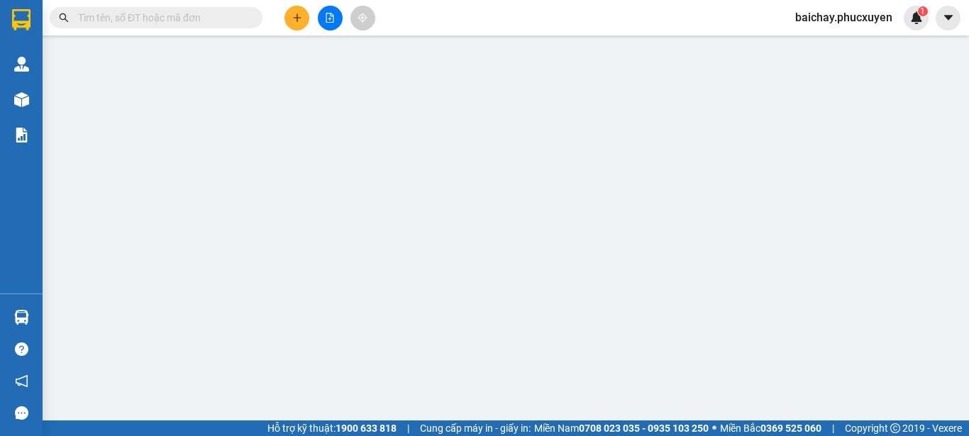
type input "150.000"
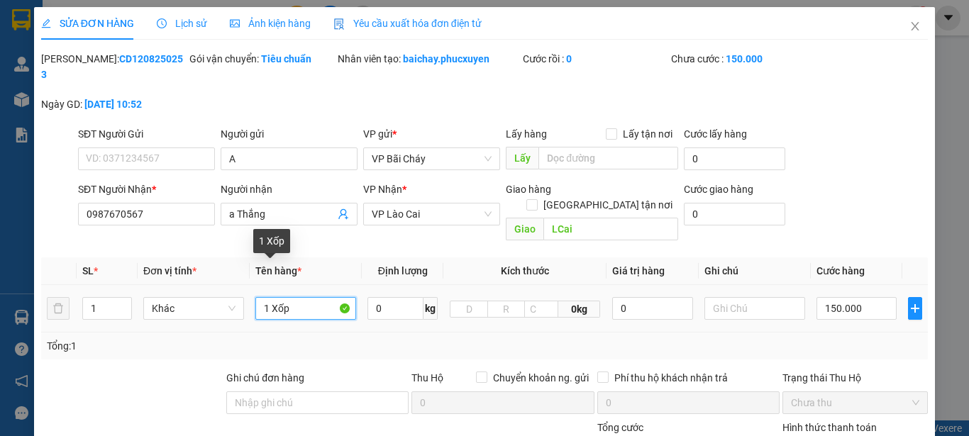
click at [308, 297] on input "1 Xốp" at bounding box center [305, 308] width 101 height 23
type input "1 Xốp chưa phiếu"
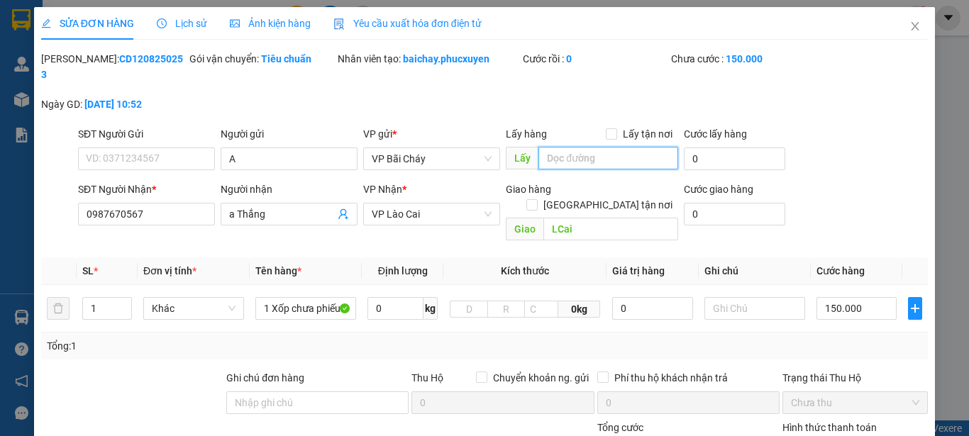
click at [631, 147] on input "text" at bounding box center [608, 158] width 140 height 23
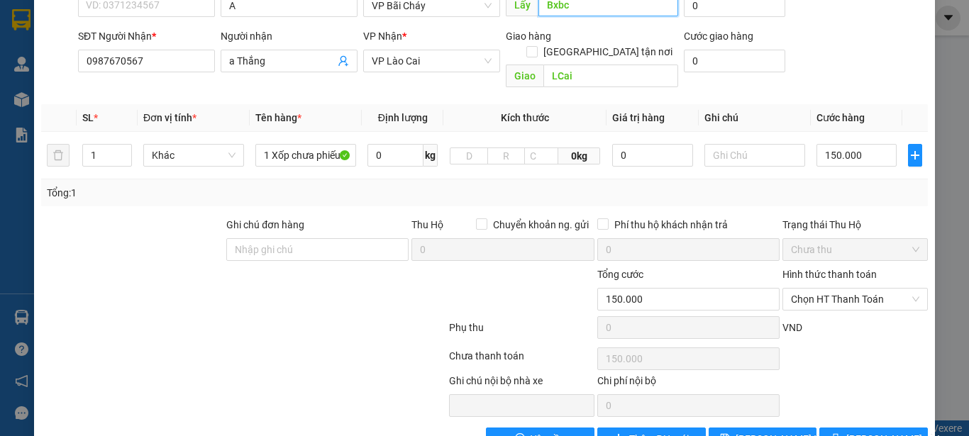
scroll to position [164, 0]
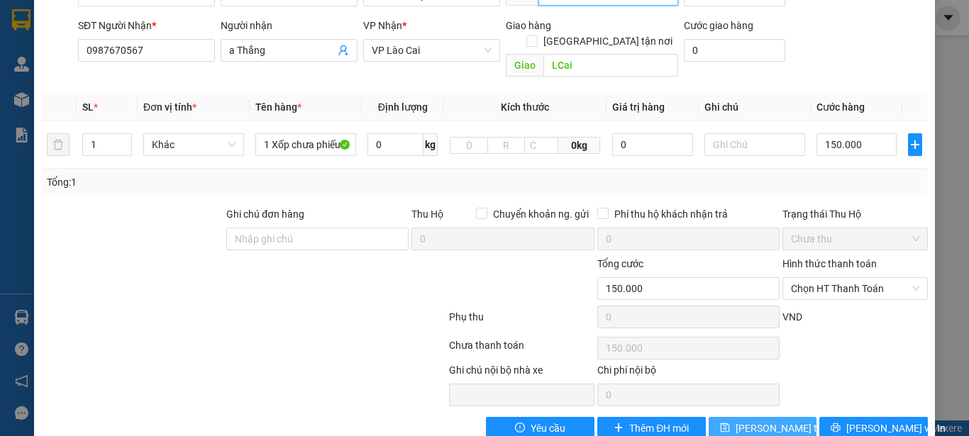
type input "Bxbc"
click at [732, 417] on button "[PERSON_NAME] thay đổi" at bounding box center [762, 428] width 108 height 23
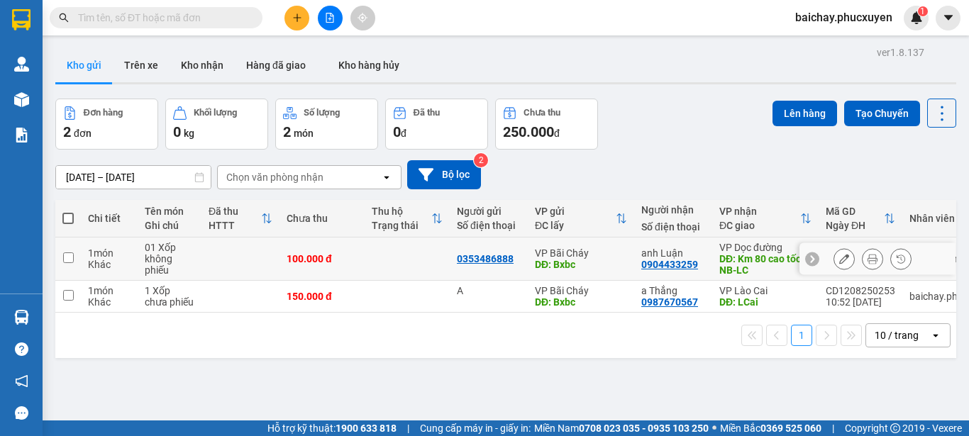
click at [837, 257] on button at bounding box center [844, 259] width 20 height 25
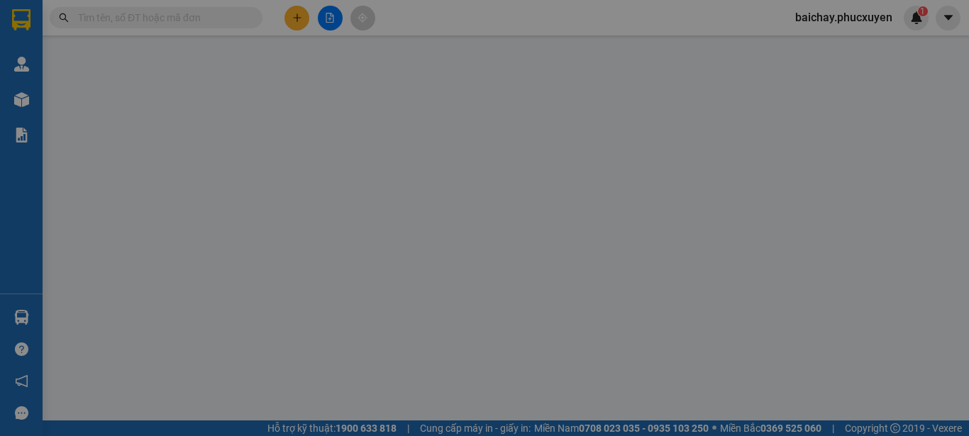
type input "0353486888"
type input "Bxbc"
type input "0904433259"
type input "anh Luận"
type input "Km 80 cao tốc NB-LC"
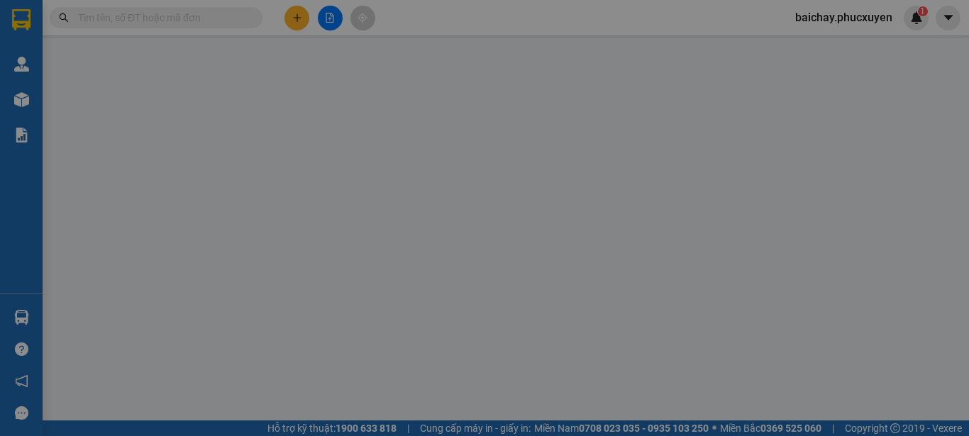
type input "100.000"
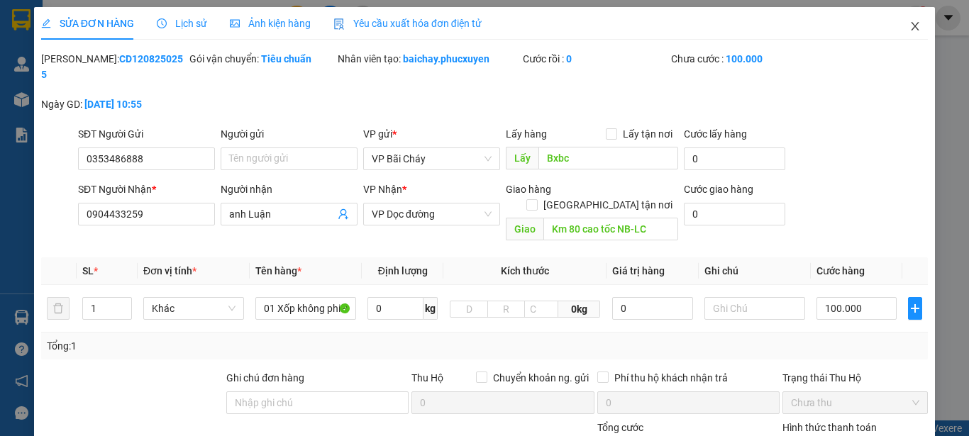
click at [909, 27] on icon "close" at bounding box center [914, 26] width 11 height 11
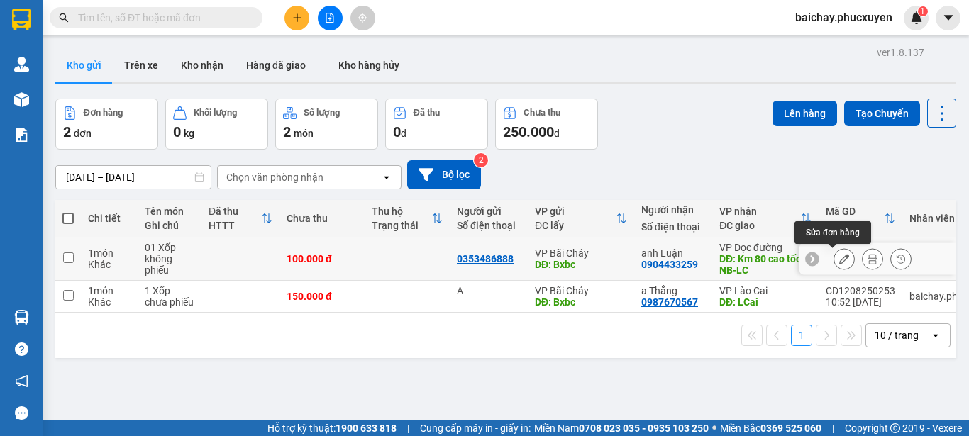
click at [839, 256] on icon at bounding box center [844, 259] width 10 height 10
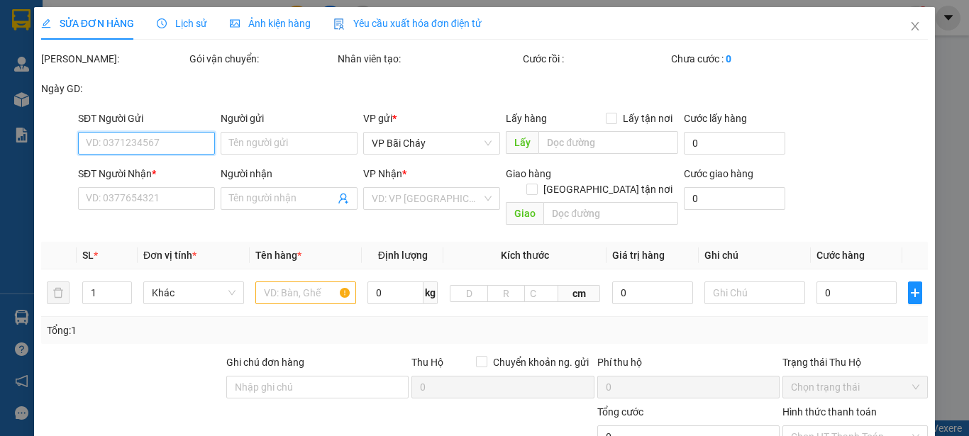
type input "0353486888"
type input "Bxbc"
type input "0904433259"
type input "anh Luận"
type input "Km 80 cao tốc NB-LC"
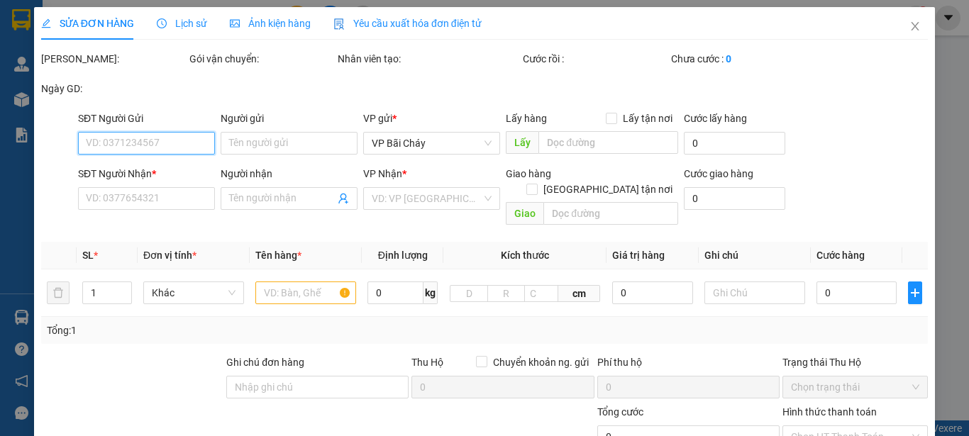
type input "100.000"
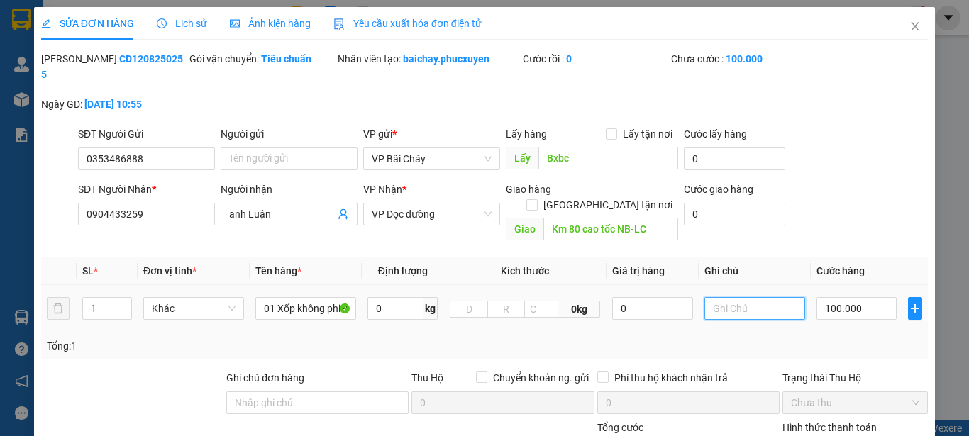
click at [757, 297] on input "text" at bounding box center [754, 308] width 101 height 23
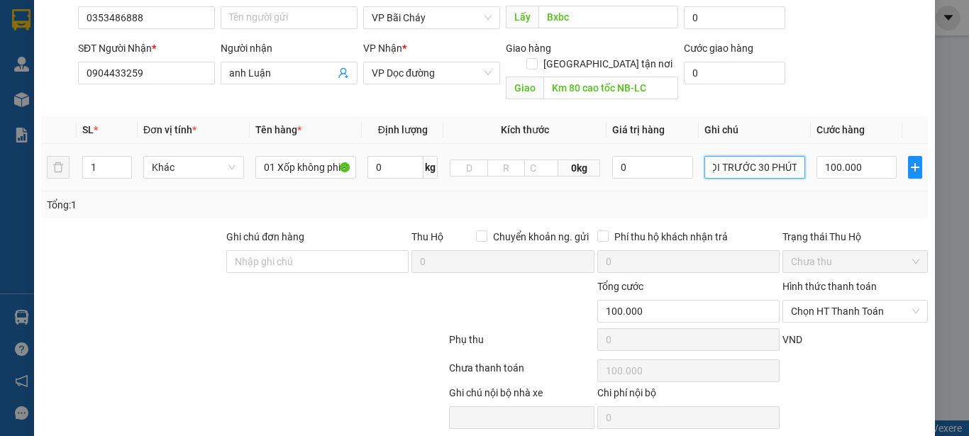
scroll to position [164, 0]
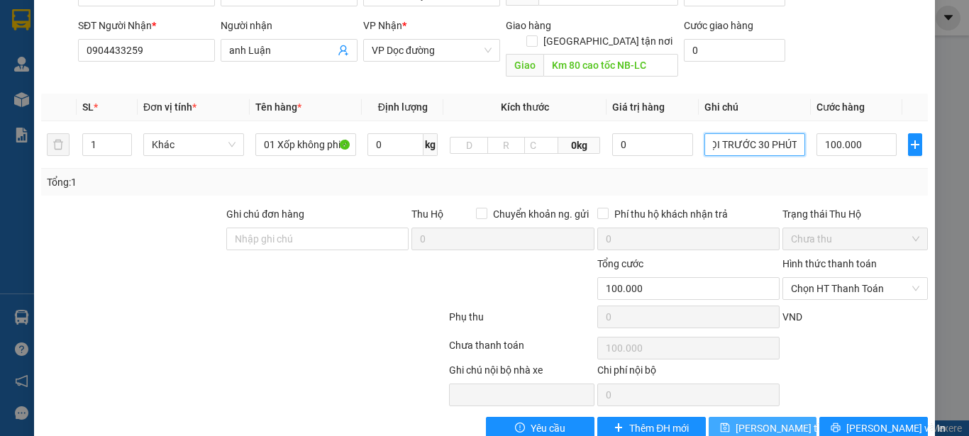
type input "GỌI TRƯỚC 30 PHÚT"
click at [758, 420] on span "[PERSON_NAME] thay đổi" at bounding box center [791, 428] width 113 height 16
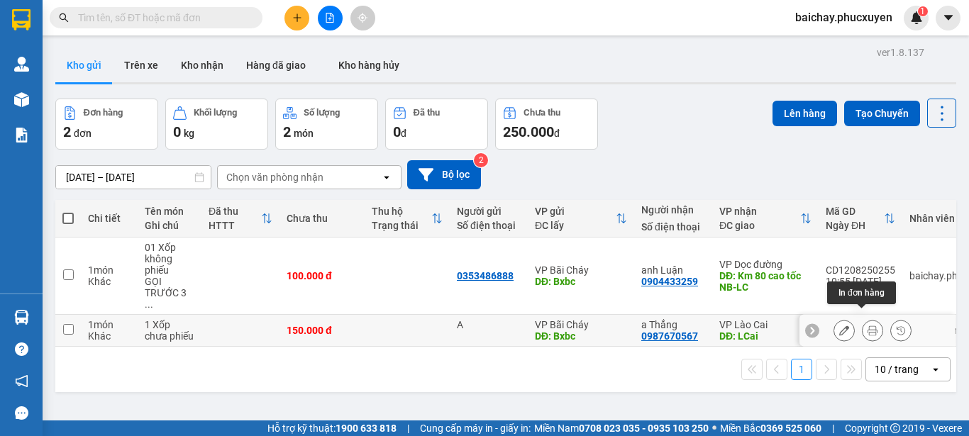
click at [867, 325] on icon at bounding box center [872, 330] width 10 height 10
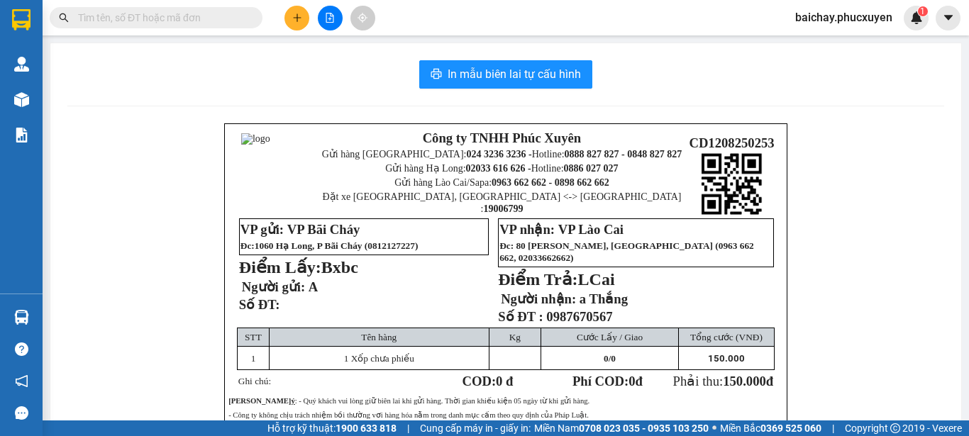
scroll to position [71, 0]
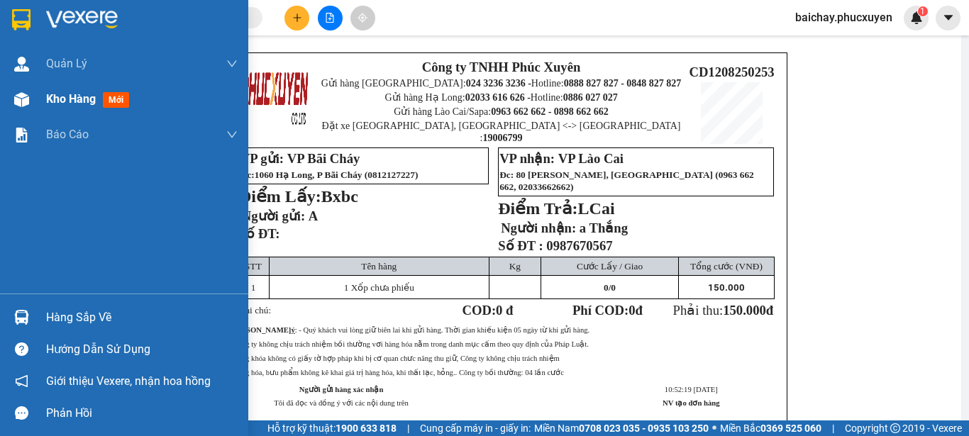
click at [76, 97] on span "Kho hàng" at bounding box center [71, 98] width 50 height 13
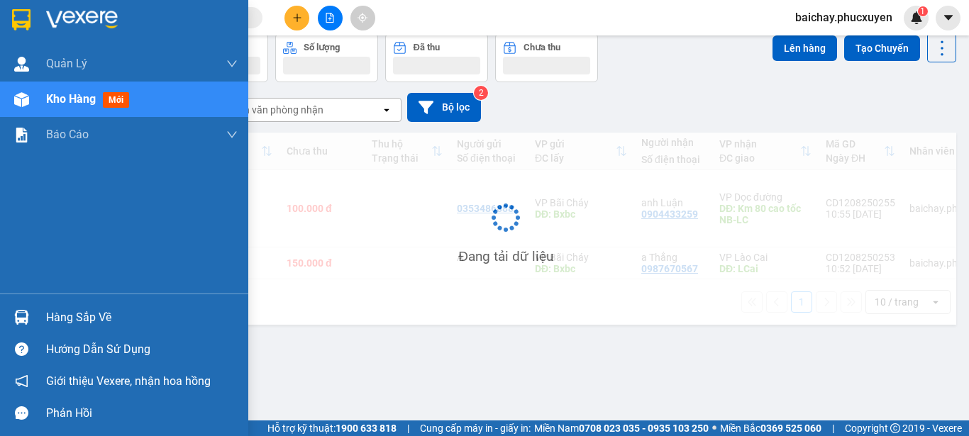
scroll to position [65, 0]
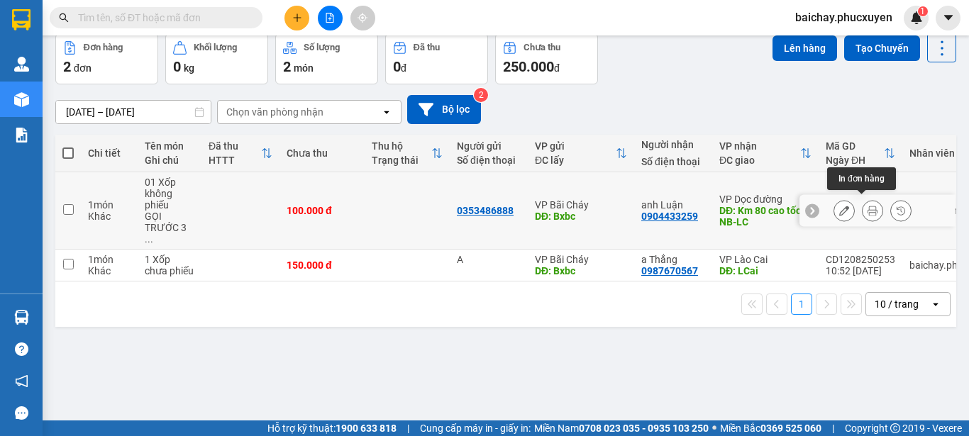
click at [867, 206] on icon at bounding box center [872, 211] width 10 height 10
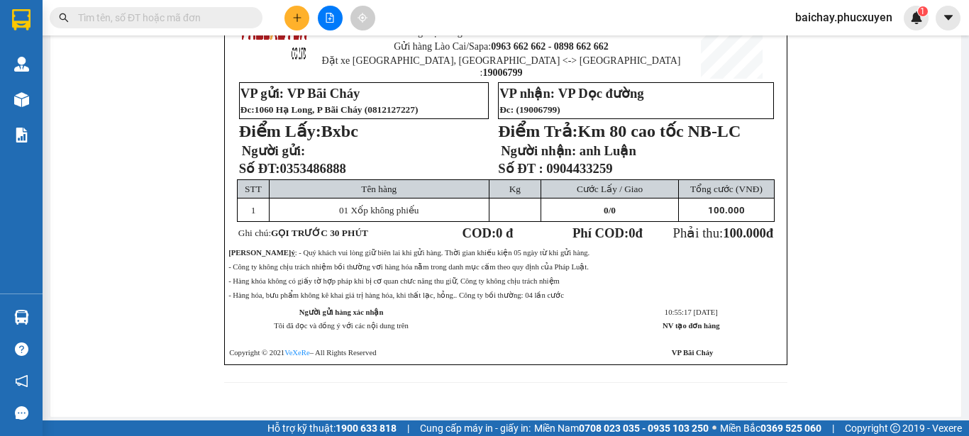
scroll to position [65, 0]
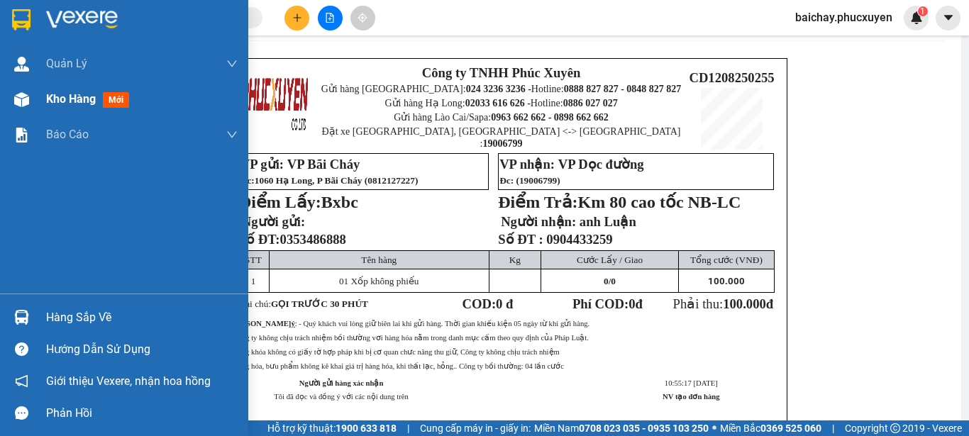
click at [74, 98] on span "Kho hàng" at bounding box center [71, 98] width 50 height 13
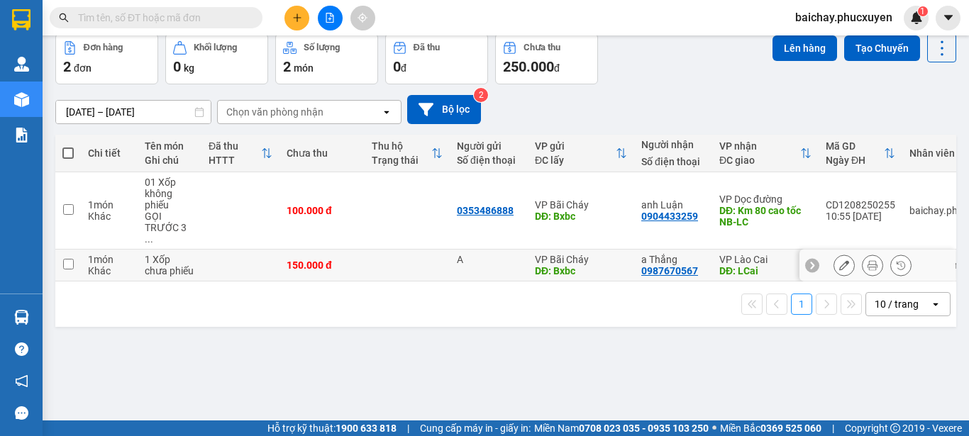
click at [66, 259] on input "checkbox" at bounding box center [68, 264] width 11 height 11
checkbox input "true"
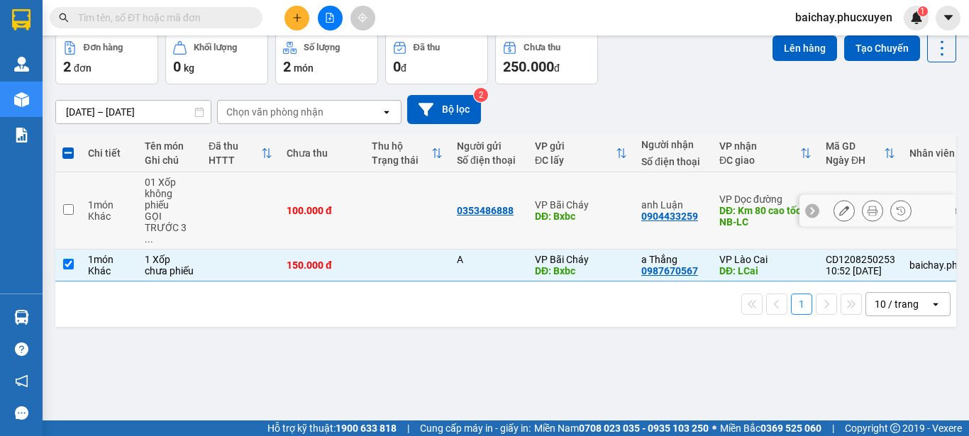
click at [65, 204] on input "checkbox" at bounding box center [68, 209] width 11 height 11
checkbox input "true"
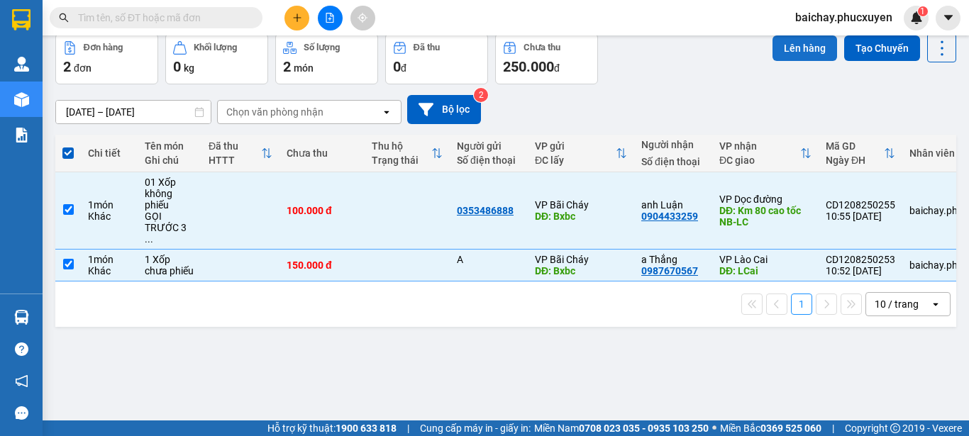
click at [785, 48] on button "Lên hàng" at bounding box center [804, 48] width 65 height 26
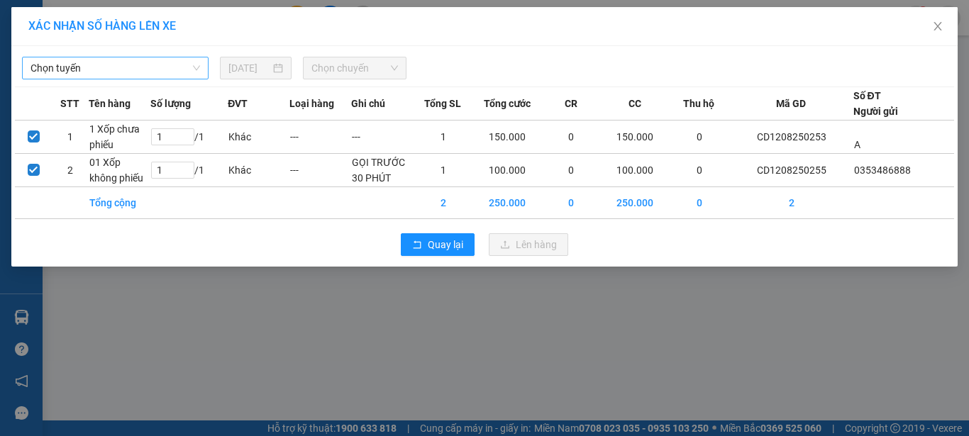
click at [160, 68] on span "Chọn tuyến" at bounding box center [114, 67] width 169 height 21
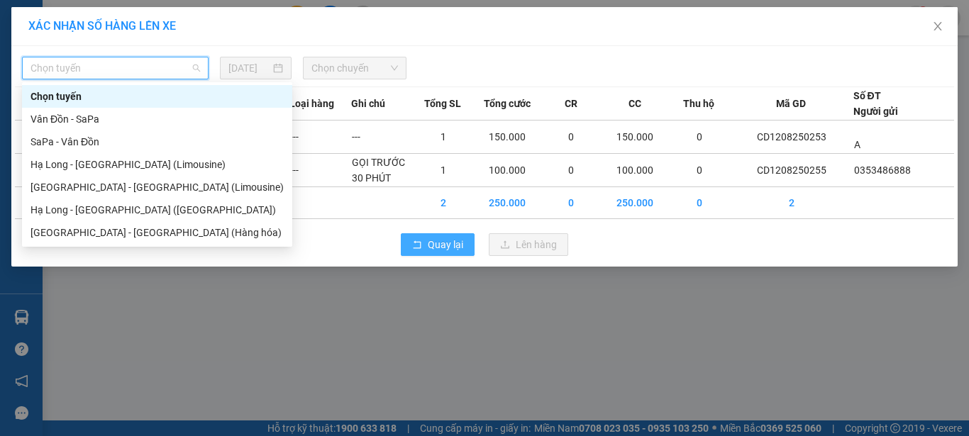
click at [432, 243] on span "Quay lại" at bounding box center [445, 245] width 35 height 16
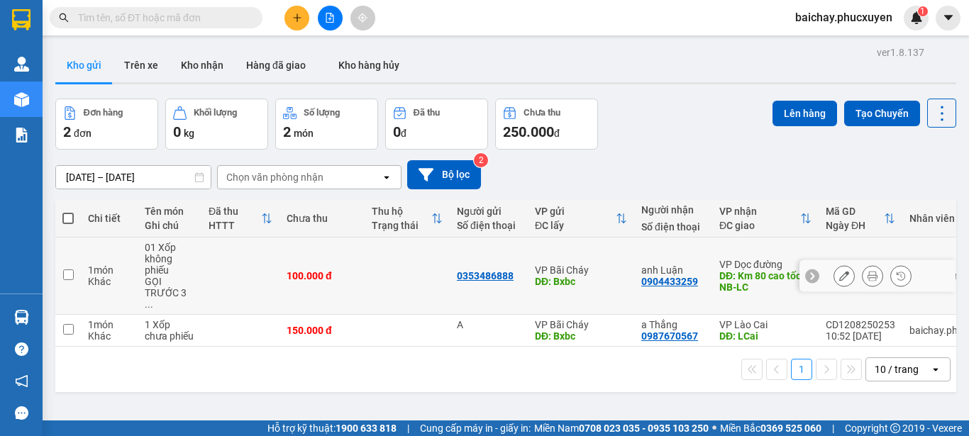
click at [68, 269] on input "checkbox" at bounding box center [68, 274] width 11 height 11
checkbox input "true"
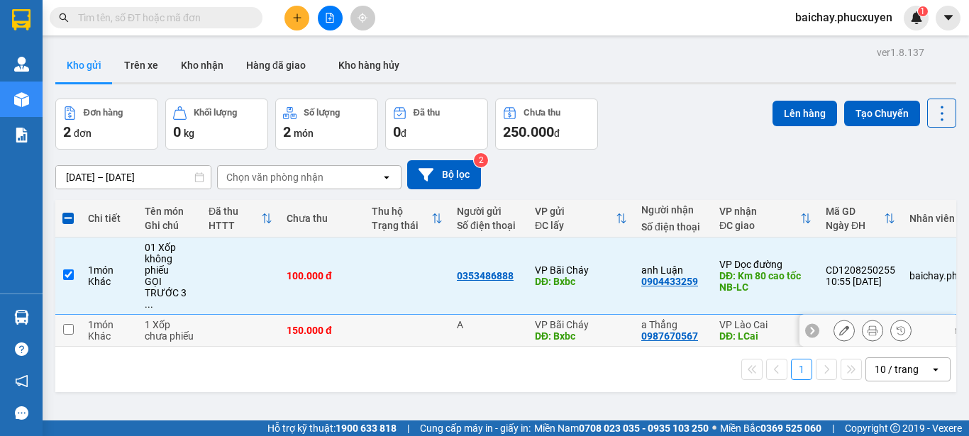
click at [68, 324] on input "checkbox" at bounding box center [68, 329] width 11 height 11
checkbox input "true"
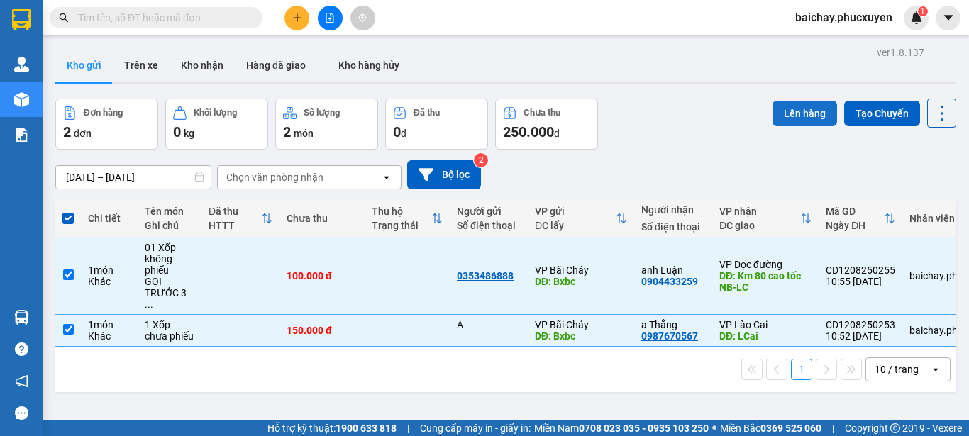
click at [777, 113] on button "Lên hàng" at bounding box center [804, 114] width 65 height 26
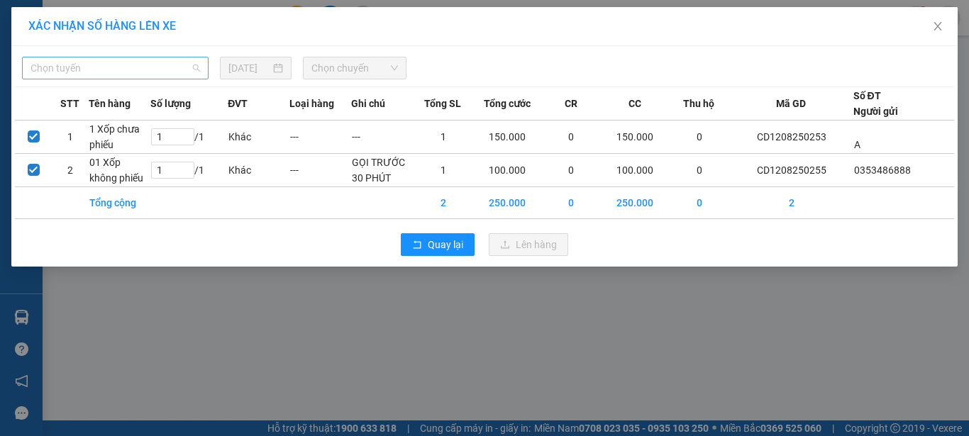
click at [171, 68] on span "Chọn tuyến" at bounding box center [114, 67] width 169 height 21
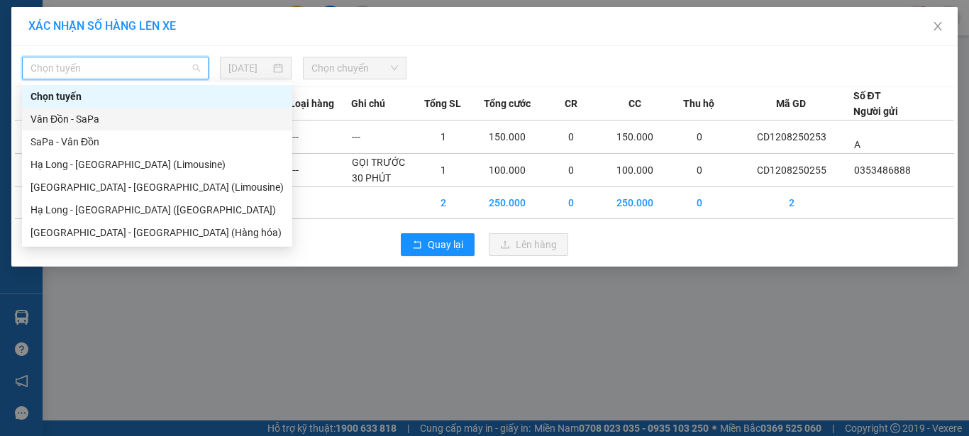
click at [66, 117] on div "Vân Đồn - SaPa" at bounding box center [156, 119] width 253 height 16
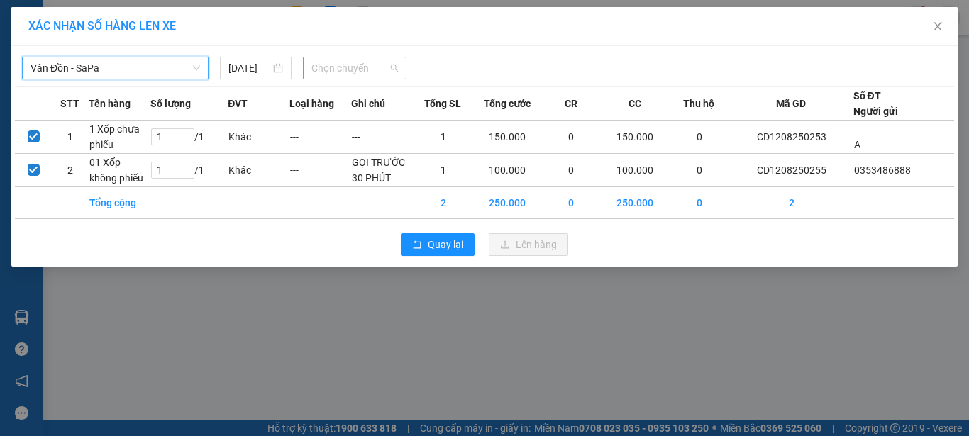
click at [350, 72] on span "Chọn chuyến" at bounding box center [354, 67] width 87 height 21
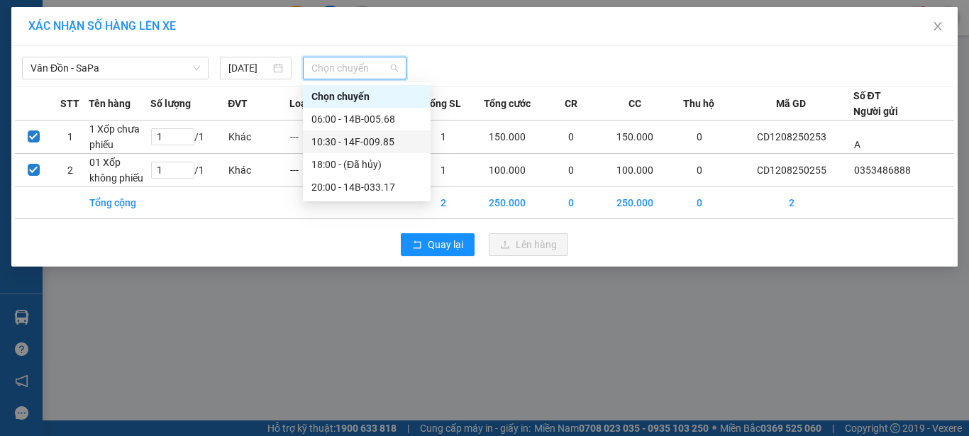
click at [381, 143] on div "10:30 - 14F-009.85" at bounding box center [366, 142] width 111 height 16
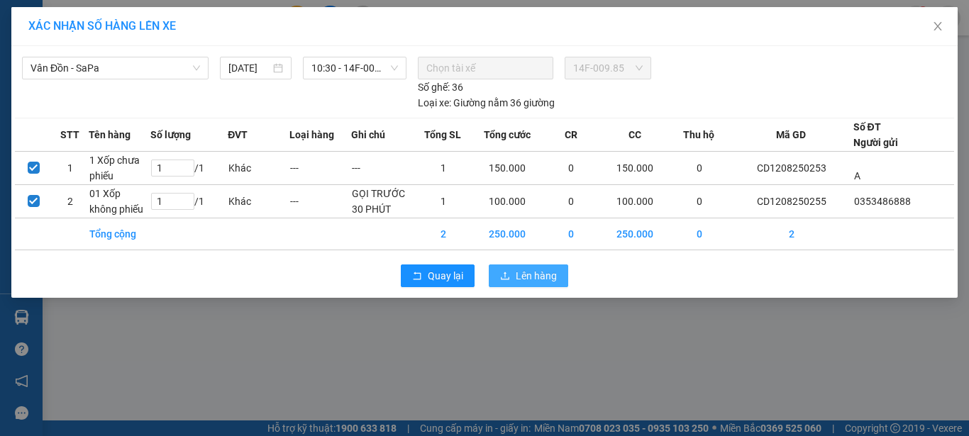
click at [530, 272] on span "Lên hàng" at bounding box center [535, 276] width 41 height 16
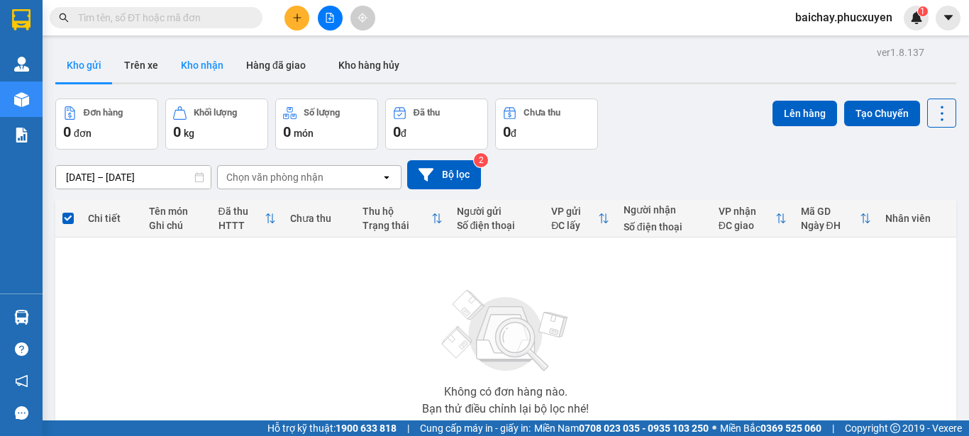
click at [206, 61] on button "Kho nhận" at bounding box center [201, 65] width 65 height 34
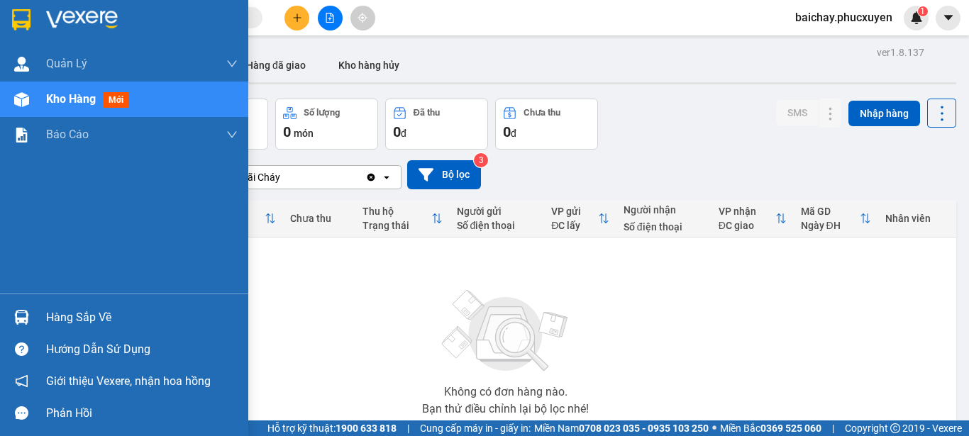
click at [65, 316] on div "Hàng sắp về" at bounding box center [141, 317] width 191 height 21
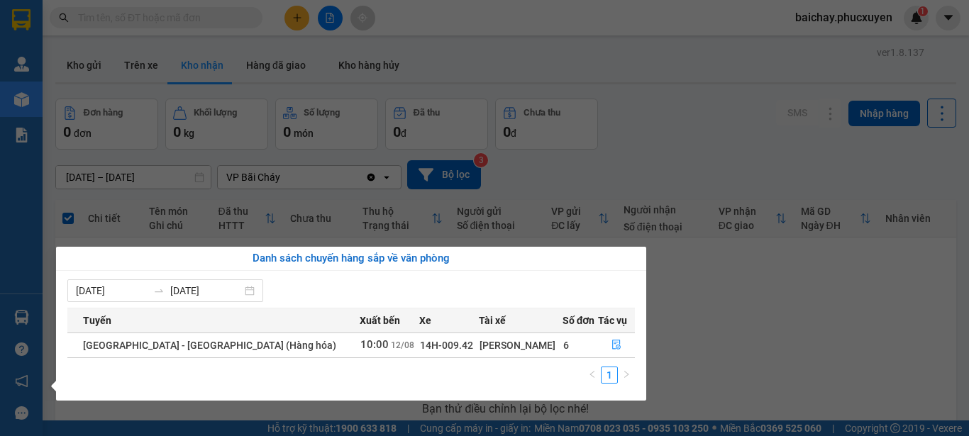
click at [766, 335] on section "Kết quả tìm kiếm ( 0 ) Bộ lọc No Data baichay.phucxuyen 1 [PERSON_NAME] lý giao…" at bounding box center [484, 218] width 969 height 436
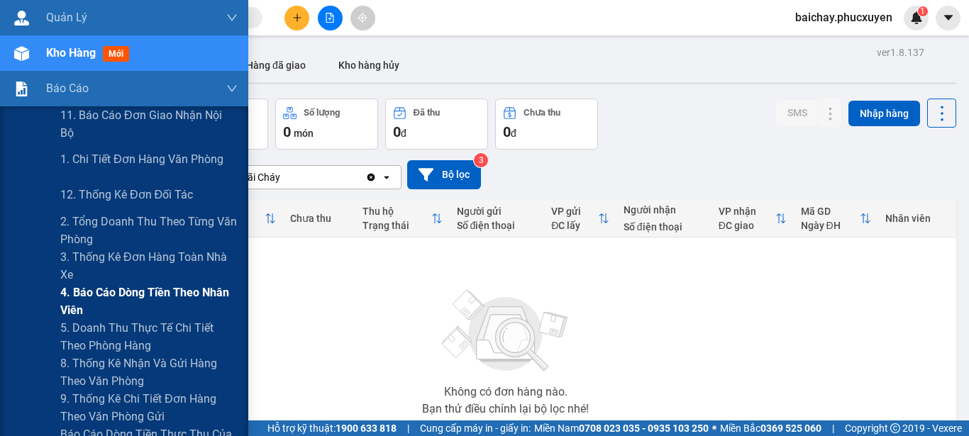
scroll to position [71, 0]
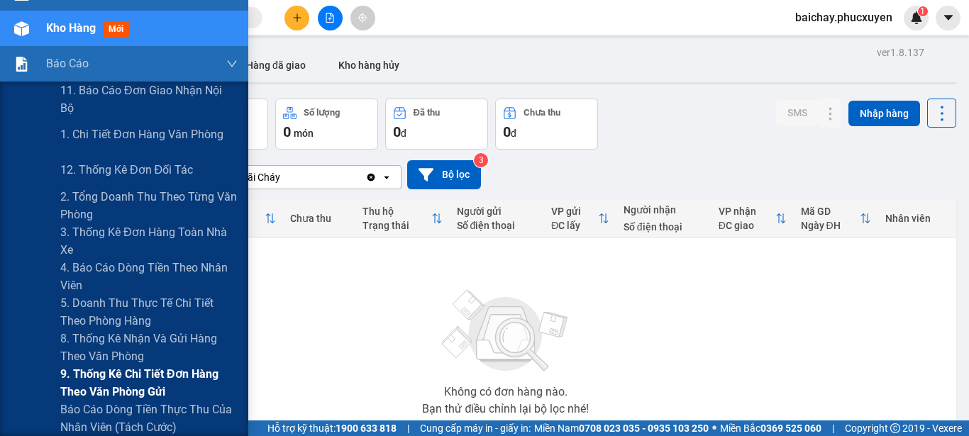
click at [129, 374] on span "9. Thống kê chi tiết đơn hàng theo văn phòng gửi" at bounding box center [148, 382] width 177 height 35
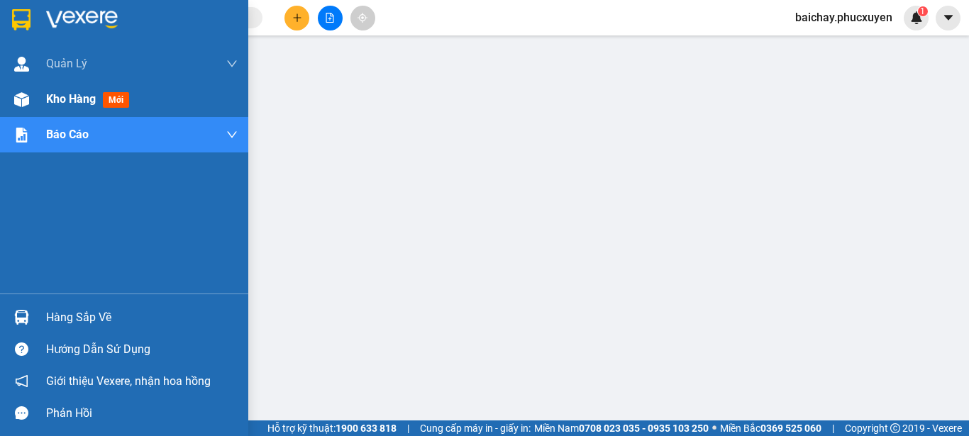
click at [72, 101] on span "Kho hàng" at bounding box center [71, 98] width 50 height 13
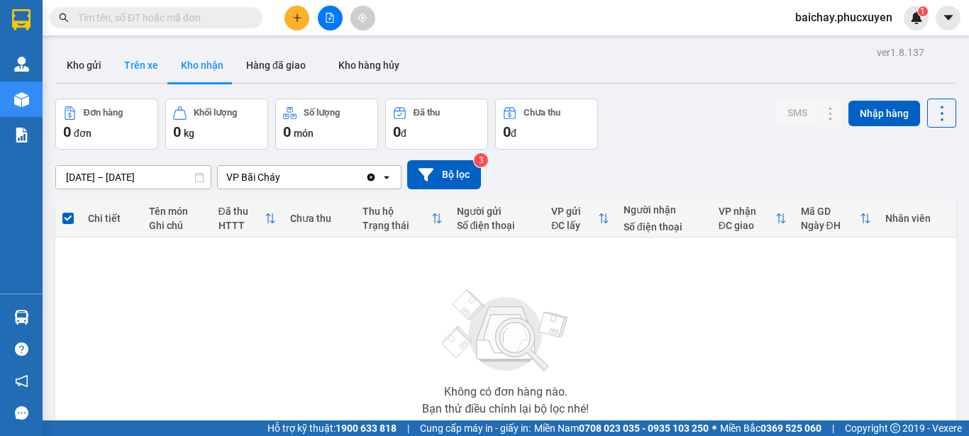
click at [136, 66] on button "Trên xe" at bounding box center [141, 65] width 57 height 34
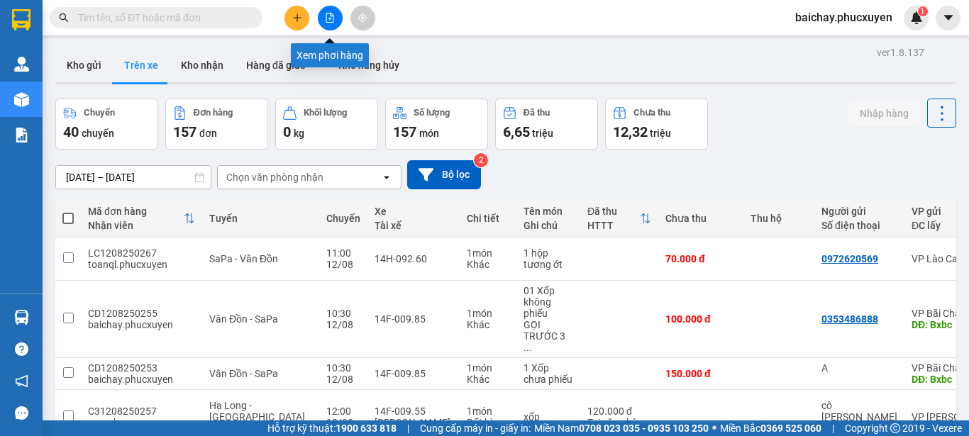
click at [328, 19] on icon "file-add" at bounding box center [330, 18] width 8 height 10
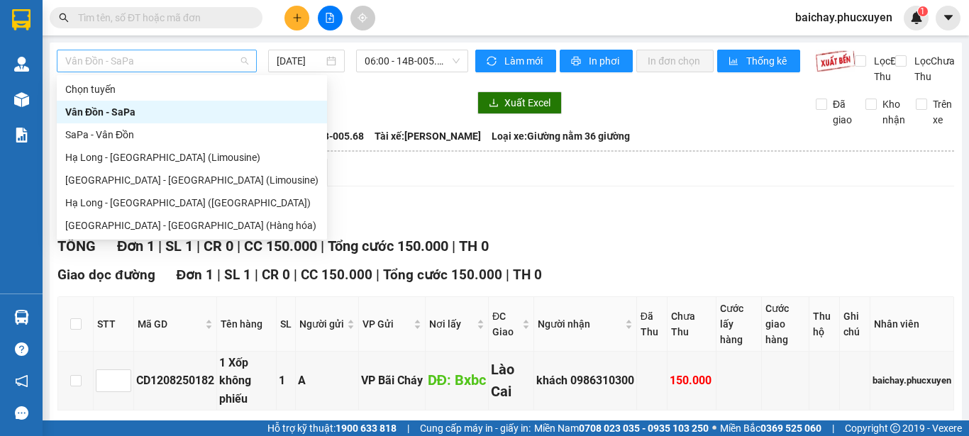
click at [194, 60] on span "Vân Đồn - SaPa" at bounding box center [156, 60] width 183 height 21
click at [674, 228] on div "Lọc VP Gửi" at bounding box center [505, 216] width 896 height 23
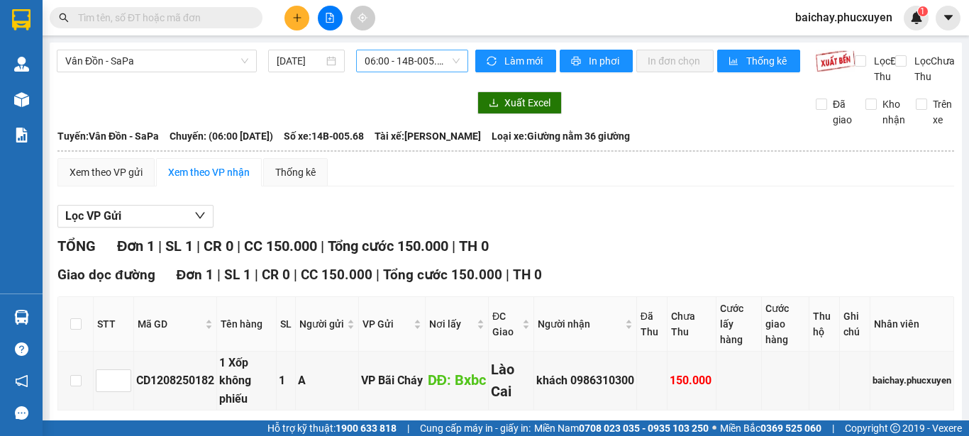
click at [414, 62] on span "06:00 - 14B-005.68" at bounding box center [411, 60] width 95 height 21
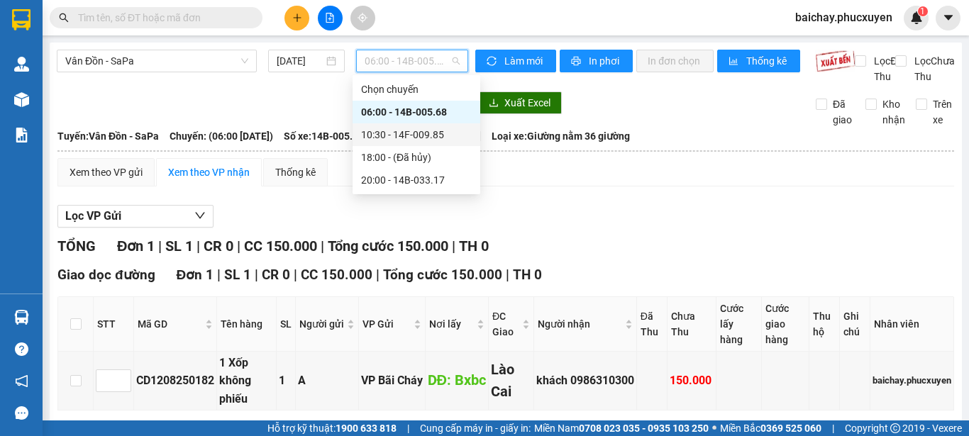
click at [426, 135] on div "10:30 - 14F-009.85" at bounding box center [416, 135] width 111 height 16
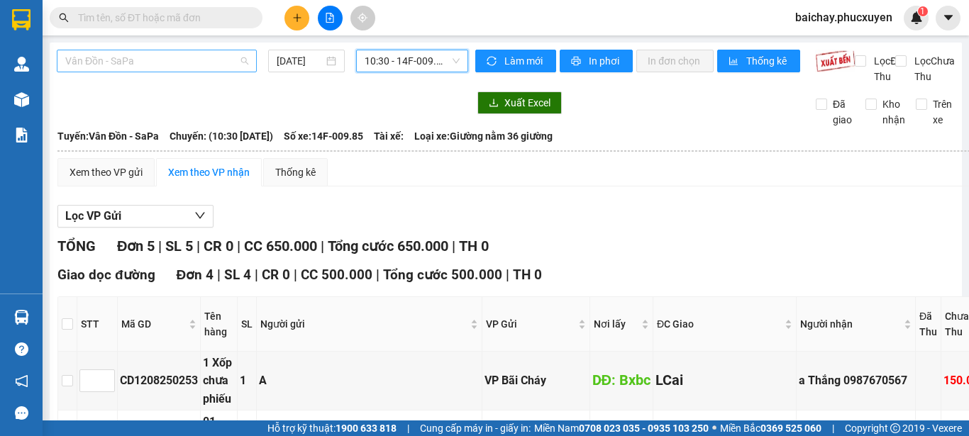
click at [189, 57] on span "Vân Đồn - SaPa" at bounding box center [156, 60] width 183 height 21
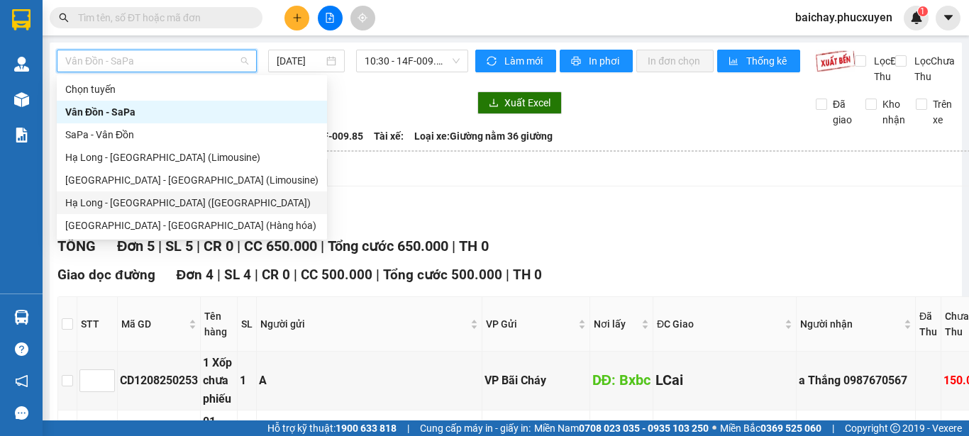
click at [95, 201] on div "Hạ Long - [GEOGRAPHIC_DATA] ([GEOGRAPHIC_DATA])" at bounding box center [191, 203] width 253 height 16
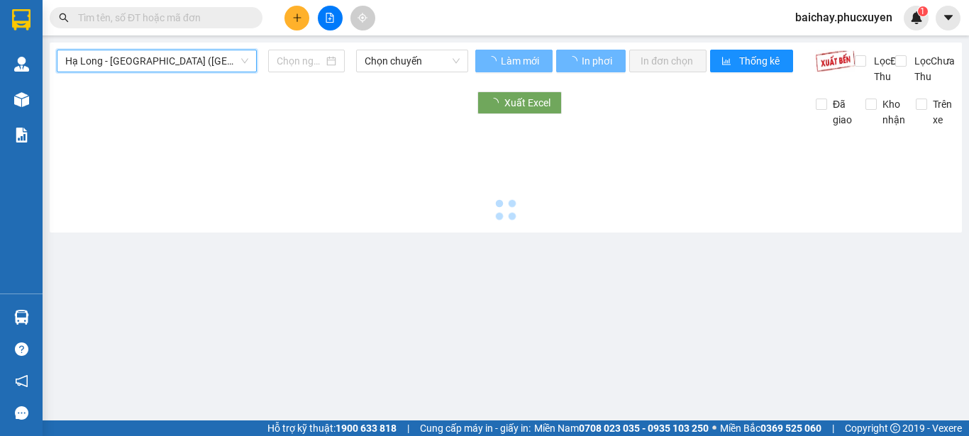
type input "[DATE]"
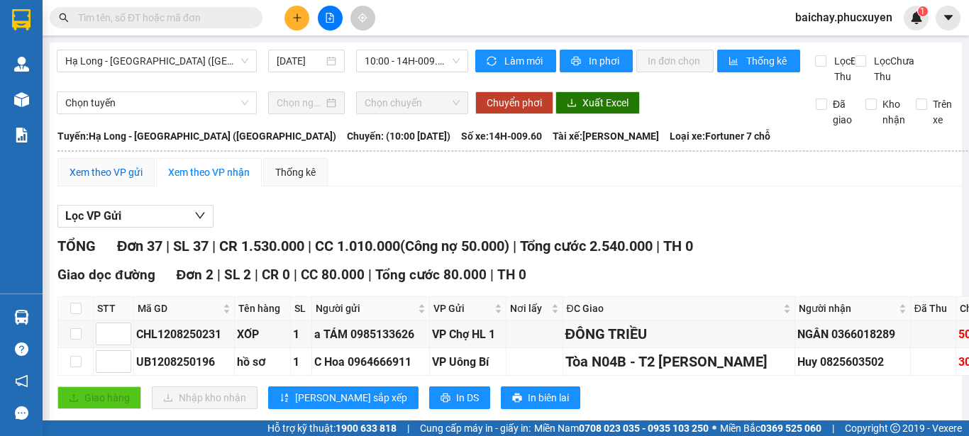
click at [110, 180] on div "Xem theo VP gửi" at bounding box center [105, 172] width 73 height 16
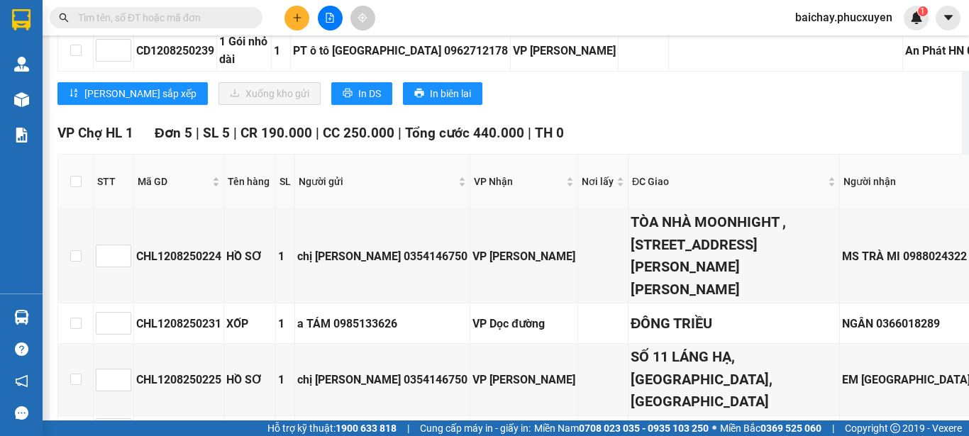
scroll to position [2694, 0]
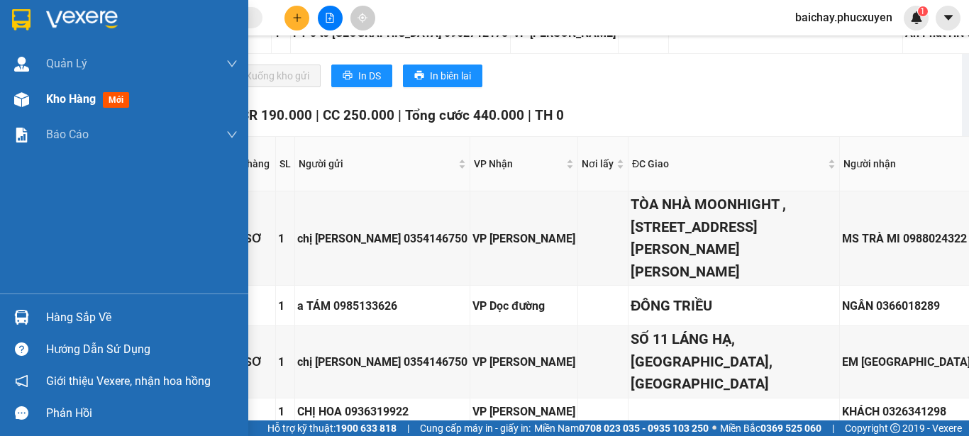
click at [78, 99] on span "Kho hàng" at bounding box center [71, 98] width 50 height 13
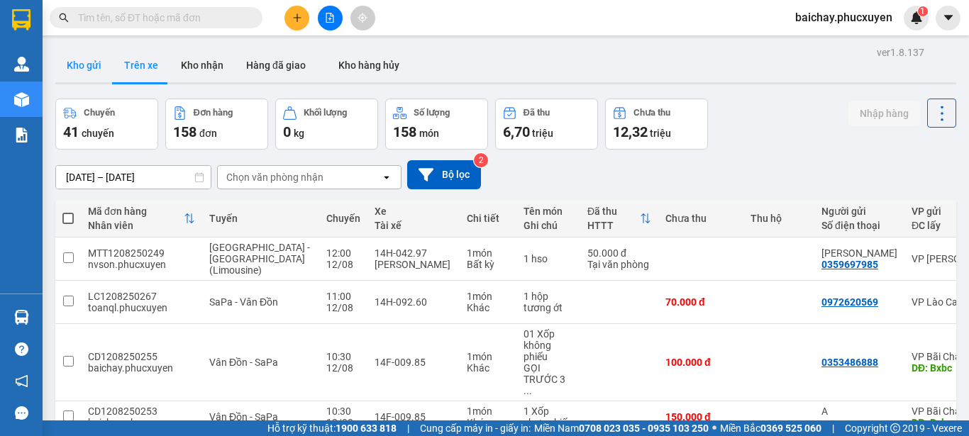
click at [75, 67] on button "Kho gửi" at bounding box center [83, 65] width 57 height 34
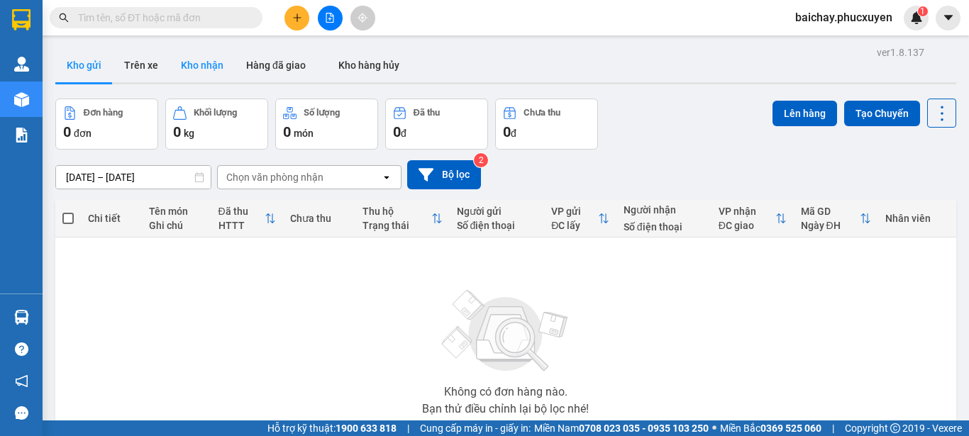
click at [215, 67] on button "Kho nhận" at bounding box center [201, 65] width 65 height 34
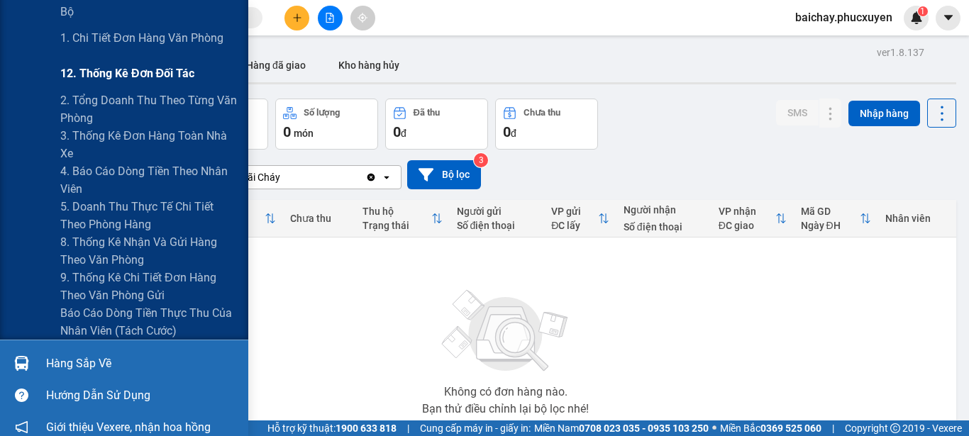
scroll to position [213, 0]
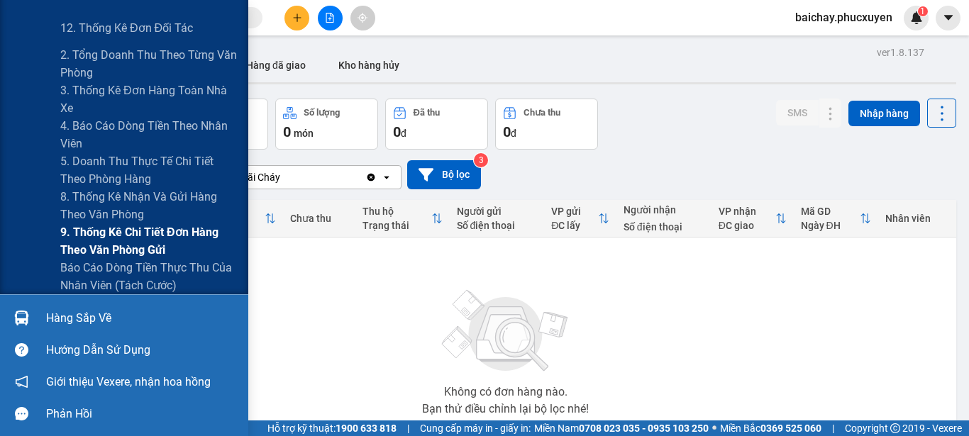
click at [130, 236] on span "9. Thống kê chi tiết đơn hàng theo văn phòng gửi" at bounding box center [148, 240] width 177 height 35
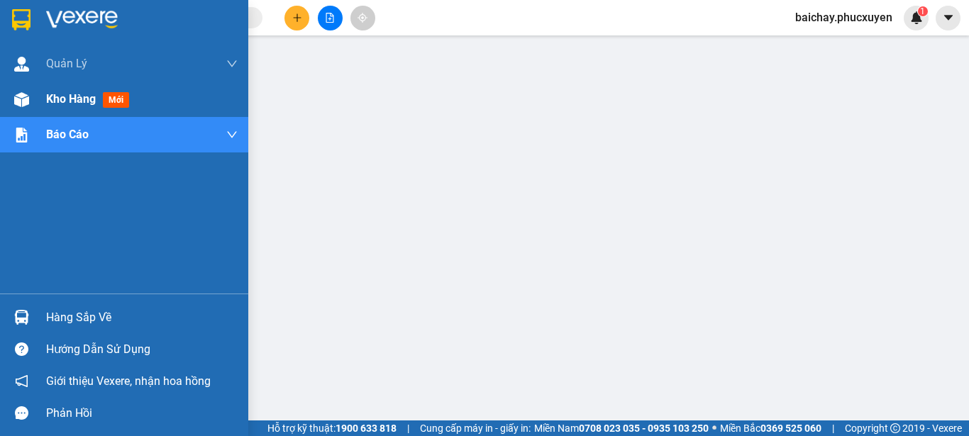
click at [57, 98] on span "Kho hàng" at bounding box center [71, 98] width 50 height 13
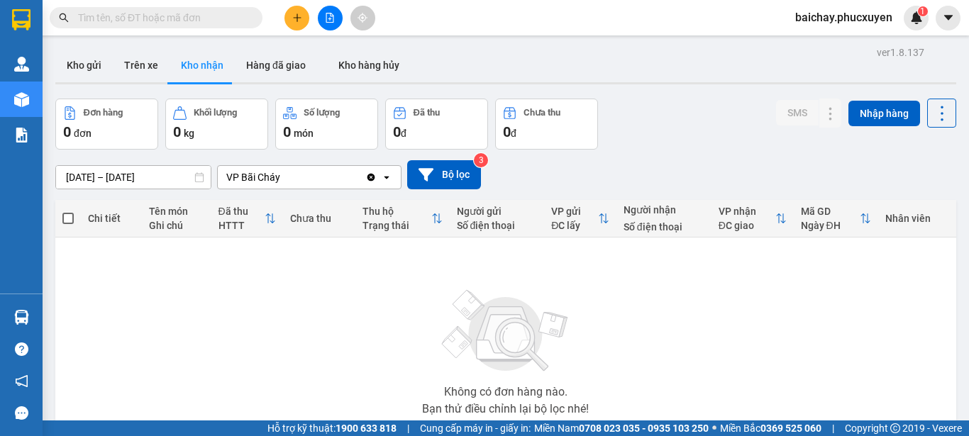
click at [671, 342] on div "Không có đơn hàng nào. Bạn thử điều chỉnh lại bộ lọc nhé!" at bounding box center [505, 348] width 886 height 213
click at [827, 14] on span "baichay.phucxuyen" at bounding box center [843, 18] width 120 height 18
click at [813, 43] on span "Đăng xuất" at bounding box center [850, 44] width 89 height 16
